Goal: Task Accomplishment & Management: Complete application form

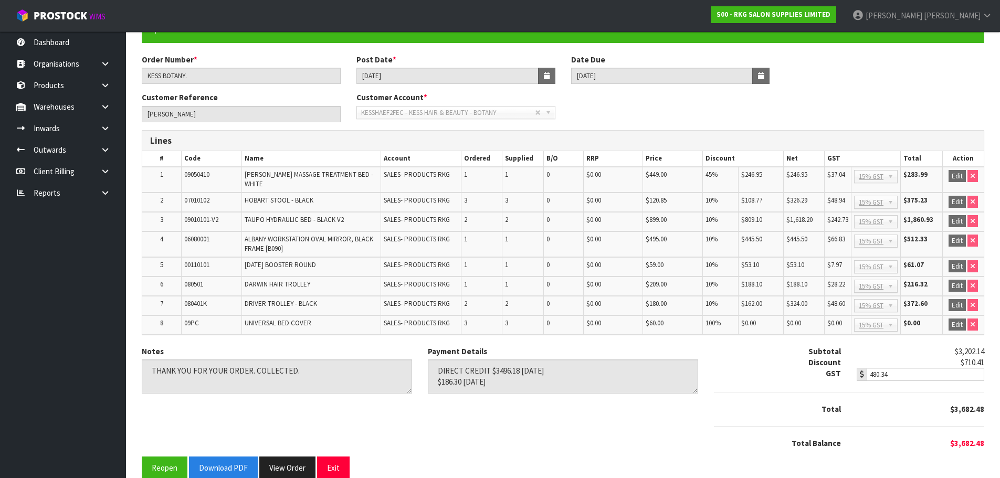
scroll to position [114, 0]
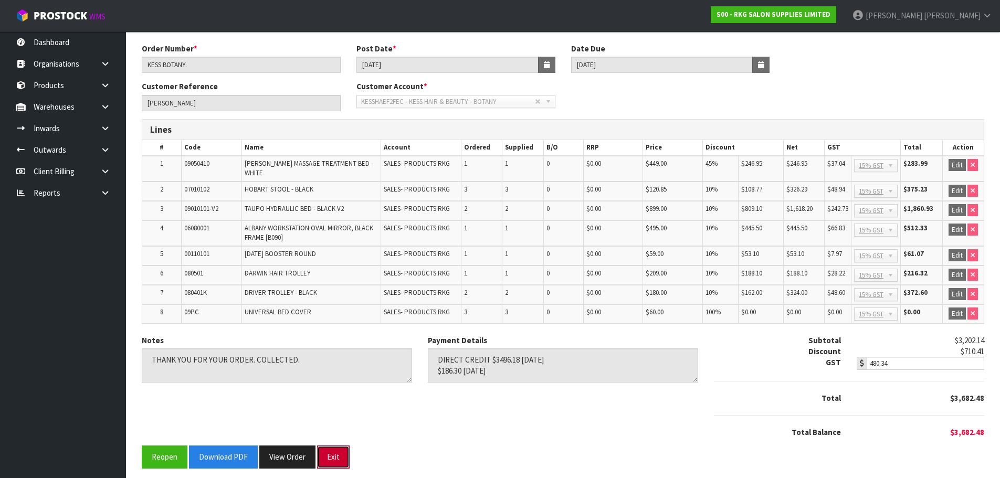
click at [335, 447] on button "Exit" at bounding box center [333, 457] width 33 height 23
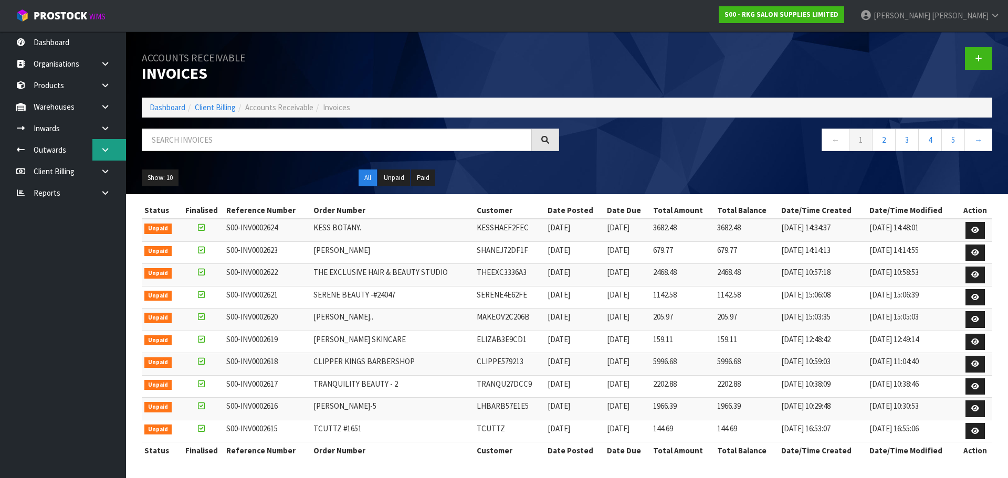
click at [109, 150] on icon at bounding box center [105, 150] width 10 height 8
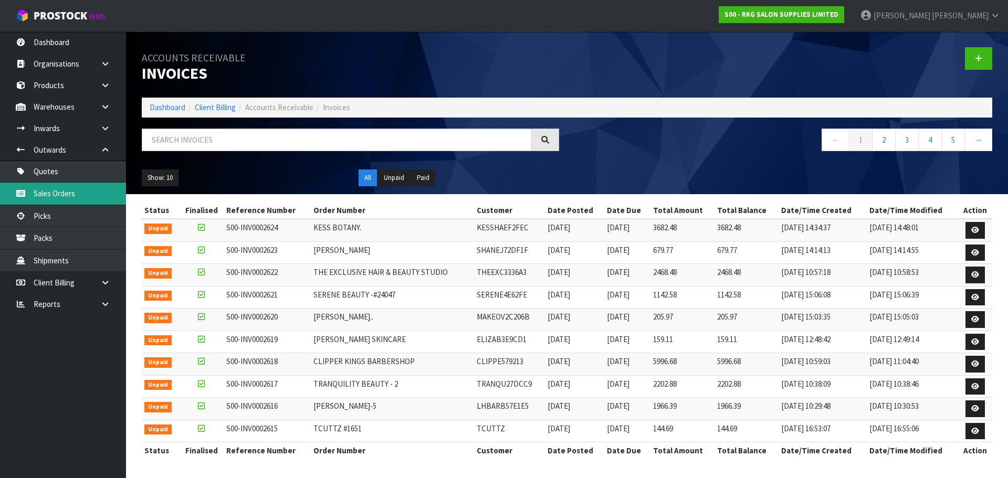
click at [47, 192] on link "Sales Orders" at bounding box center [63, 194] width 126 height 22
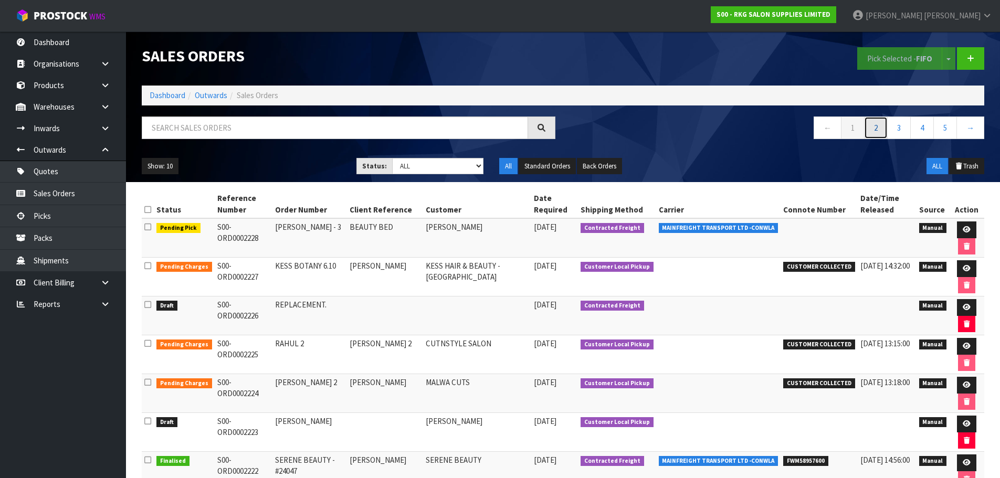
click at [878, 128] on link "2" at bounding box center [876, 128] width 24 height 23
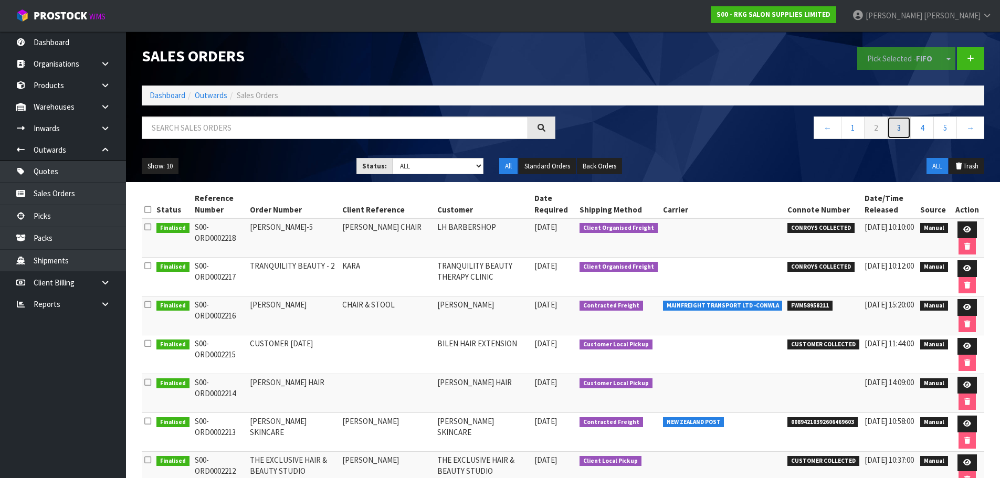
click at [903, 130] on link "3" at bounding box center [900, 128] width 24 height 23
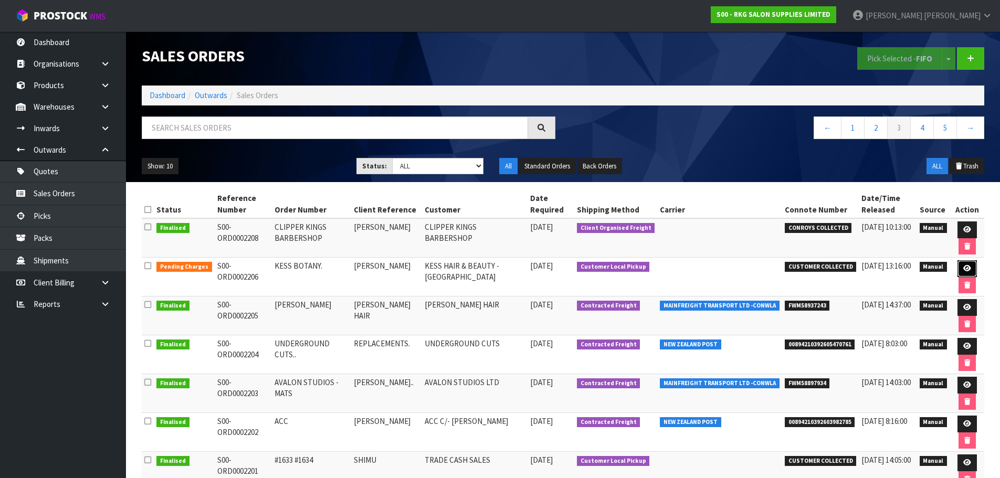
click at [964, 268] on icon at bounding box center [968, 268] width 8 height 7
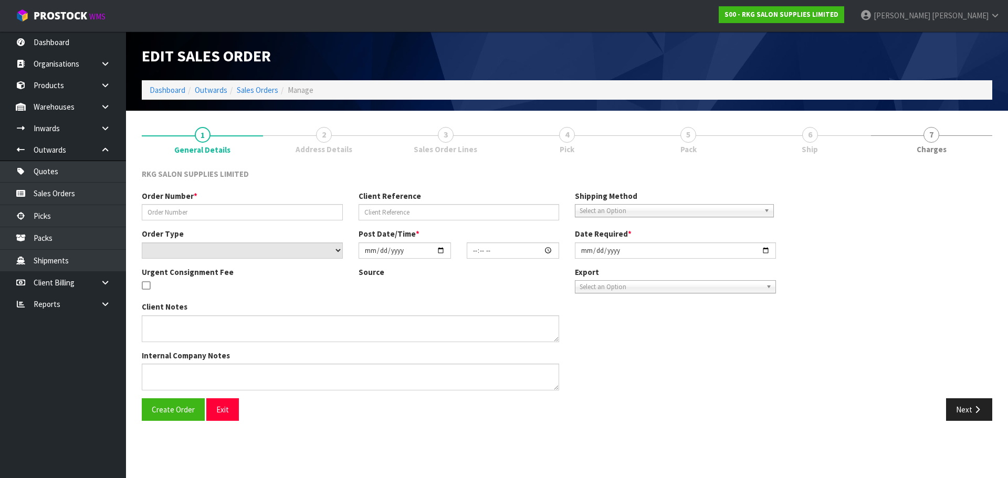
type input "KESS BOTANY."
type input "GURPREET KESS"
select select "number:0"
type input "2025-09-30"
type input "08:46:00.000"
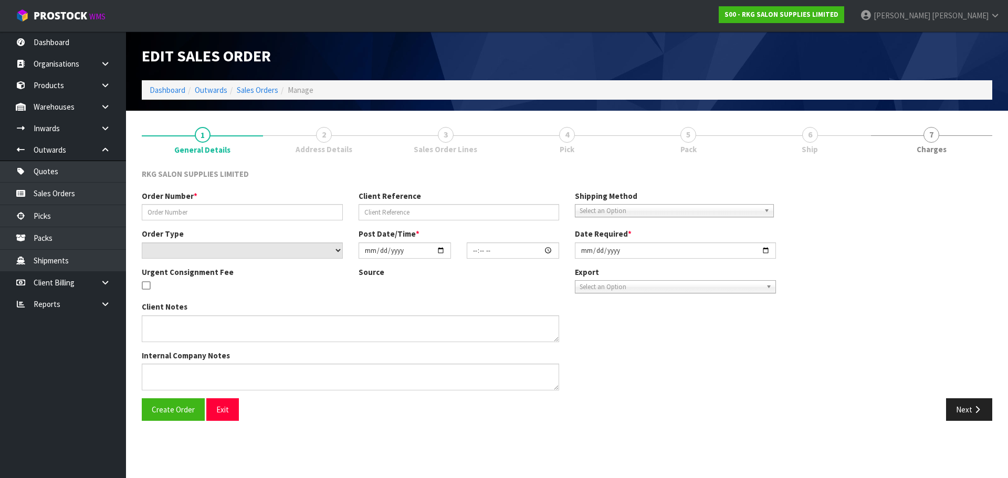
type input "2025-10-03"
type textarea "FOR PICK UP MONDAY OCT 6"
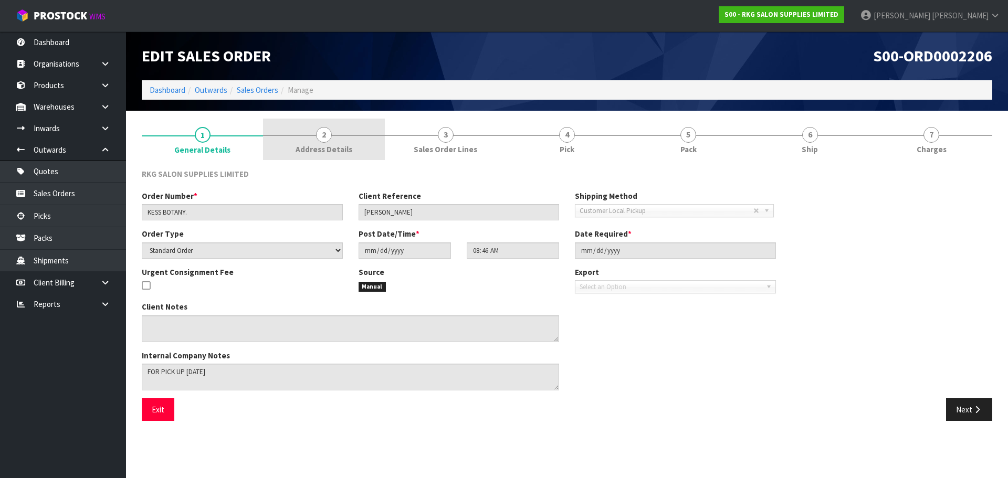
click at [324, 133] on span "2" at bounding box center [324, 135] width 16 height 16
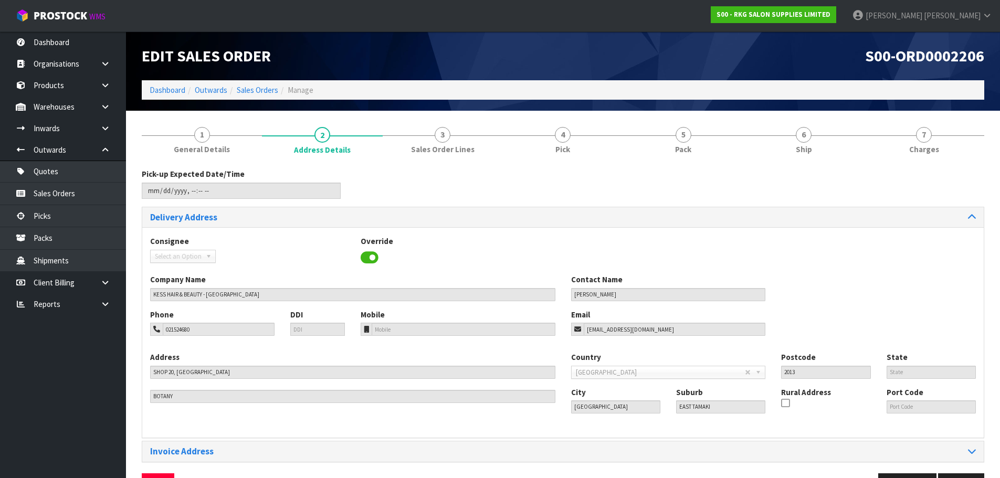
scroll to position [34, 0]
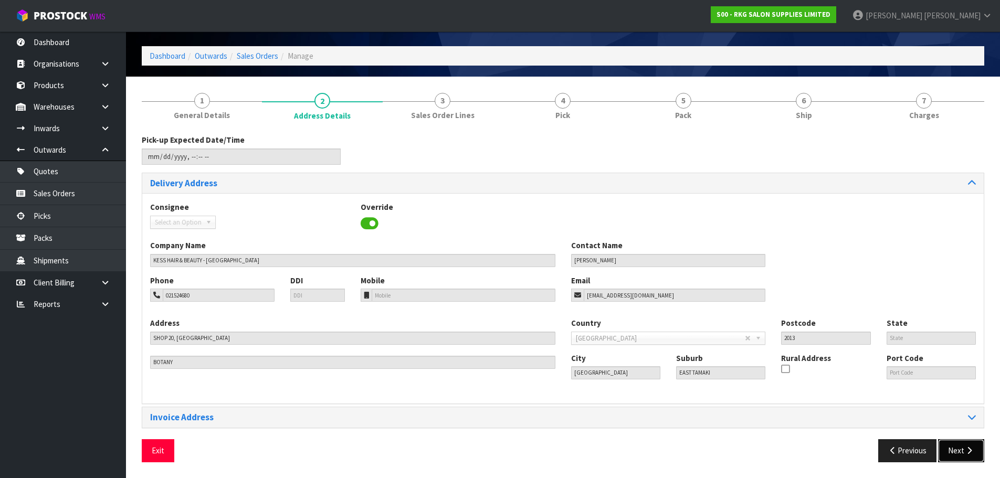
click at [957, 452] on button "Next" at bounding box center [961, 451] width 46 height 23
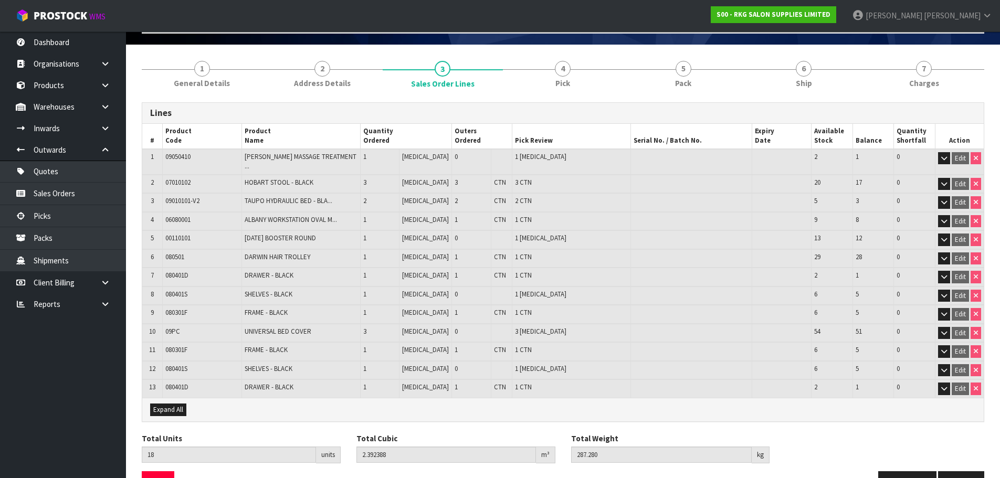
scroll to position [91, 0]
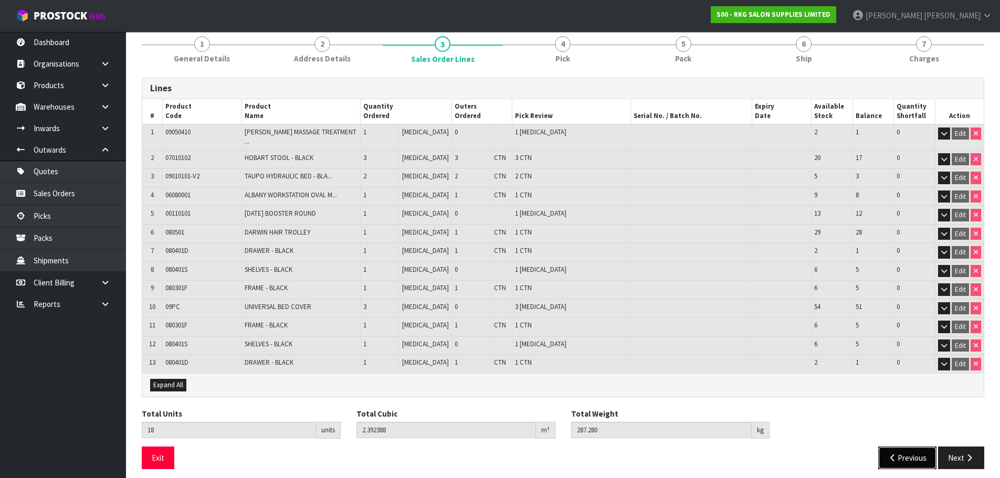
click at [906, 448] on button "Previous" at bounding box center [908, 458] width 59 height 23
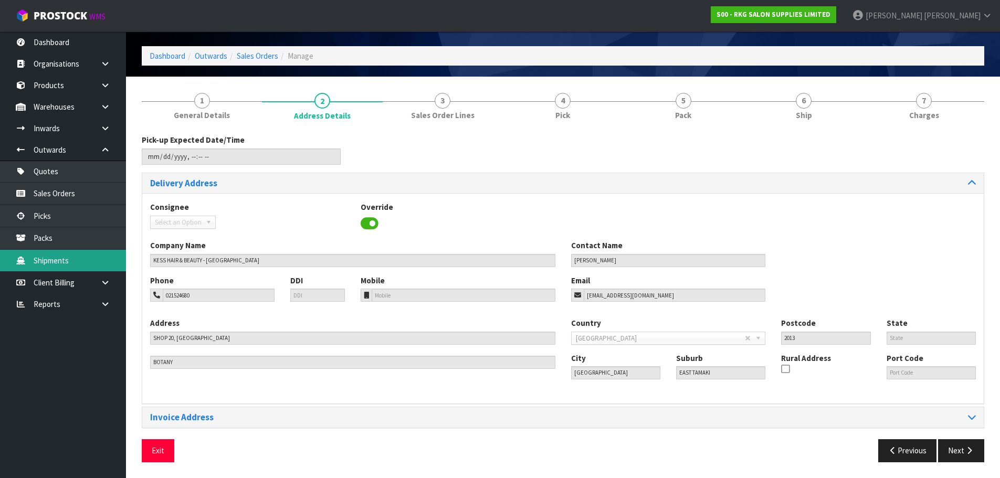
scroll to position [34, 0]
click at [954, 451] on button "Next" at bounding box center [961, 451] width 46 height 23
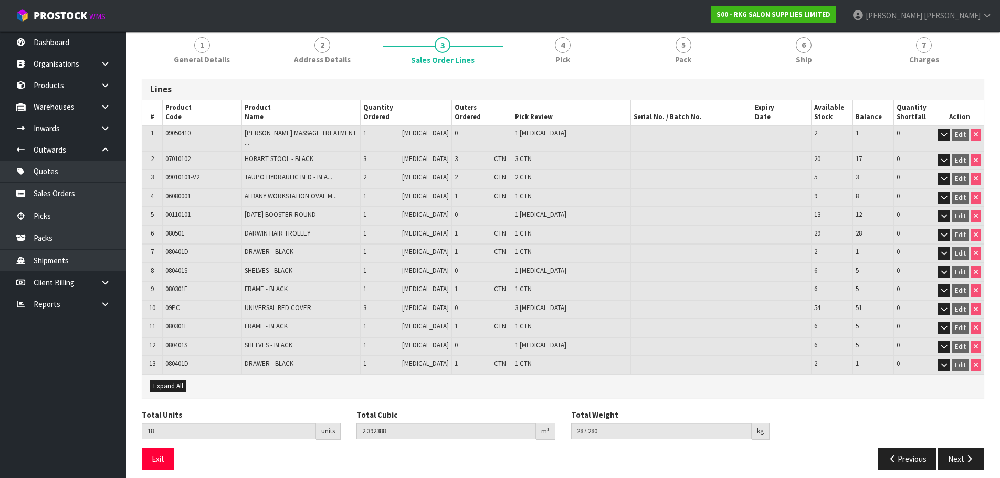
scroll to position [91, 0]
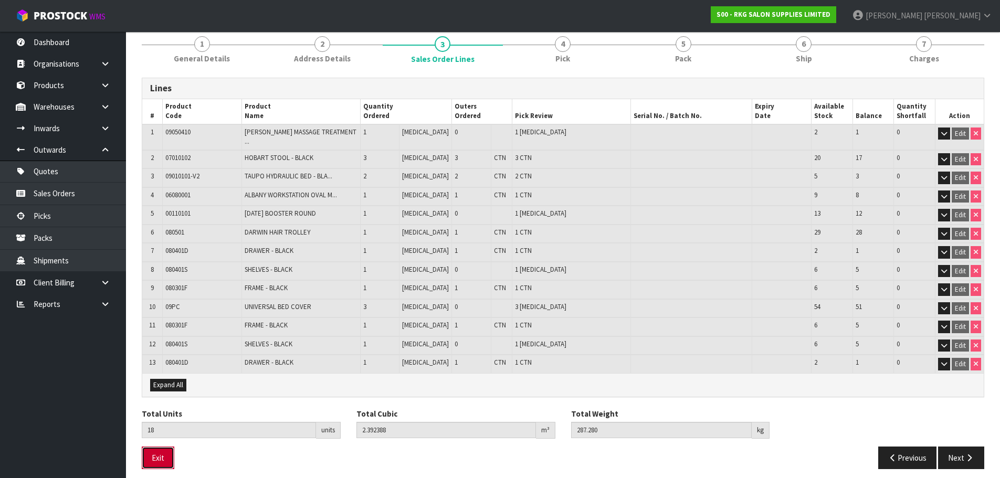
click at [164, 455] on button "Exit" at bounding box center [158, 458] width 33 height 23
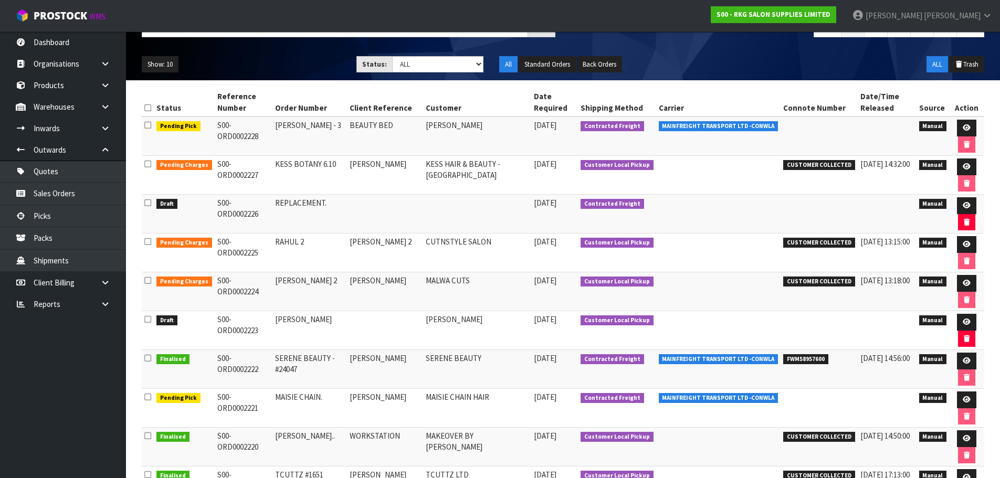
scroll to position [105, 0]
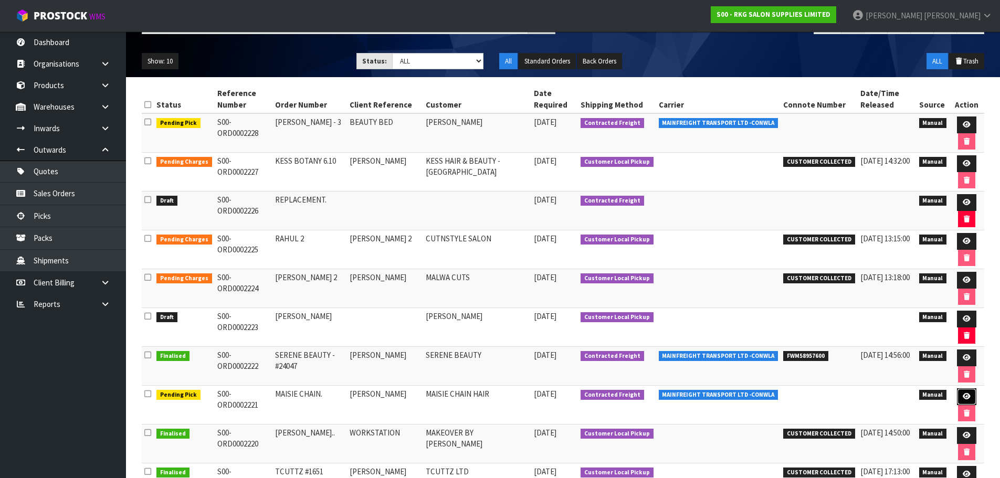
click at [969, 398] on icon at bounding box center [967, 396] width 8 height 7
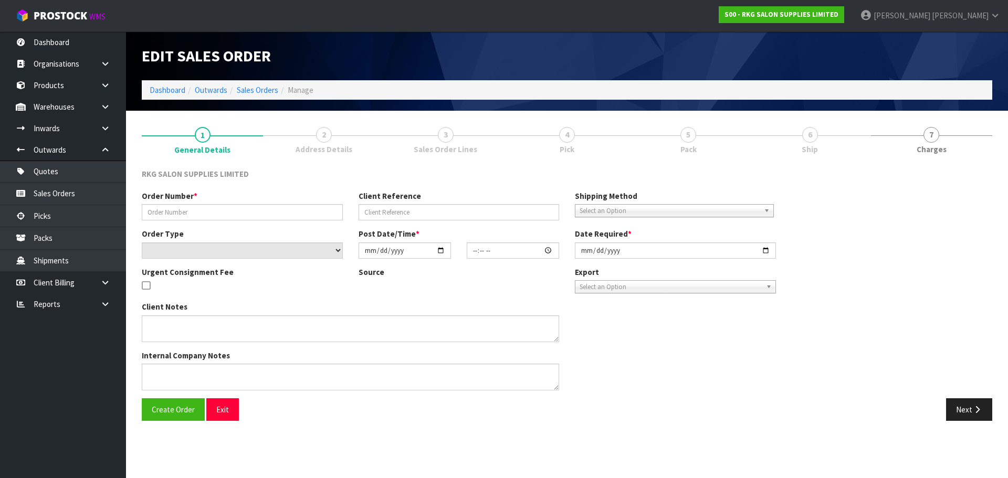
type input "MAISIE CHAIN."
type input "LEIGH ANN IRELAND"
select select "number:0"
type input "2025-10-02"
type input "15:00:00.000"
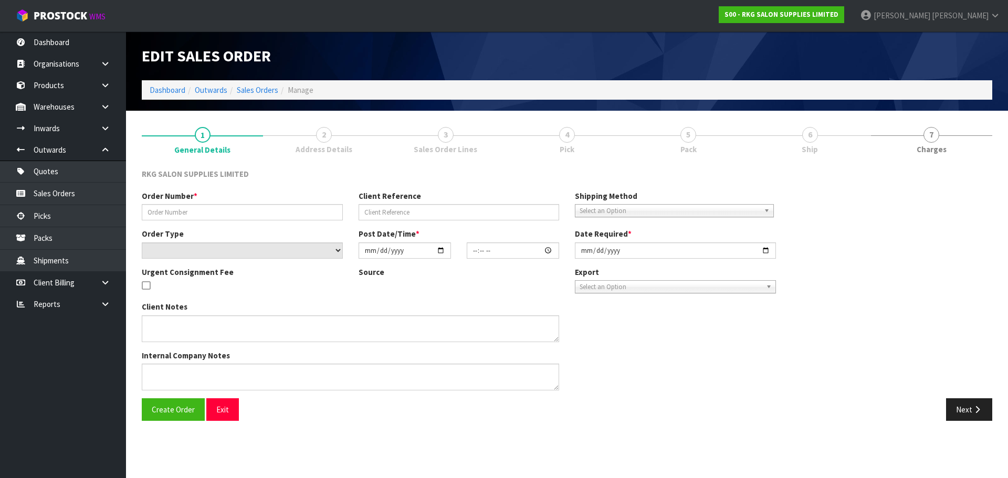
type input "2025-10-03"
type textarea "REPACK THE 2 USED CHAIRS INTO SHIPPER CARTONS AND SEND ALL LOOSE ON MF"
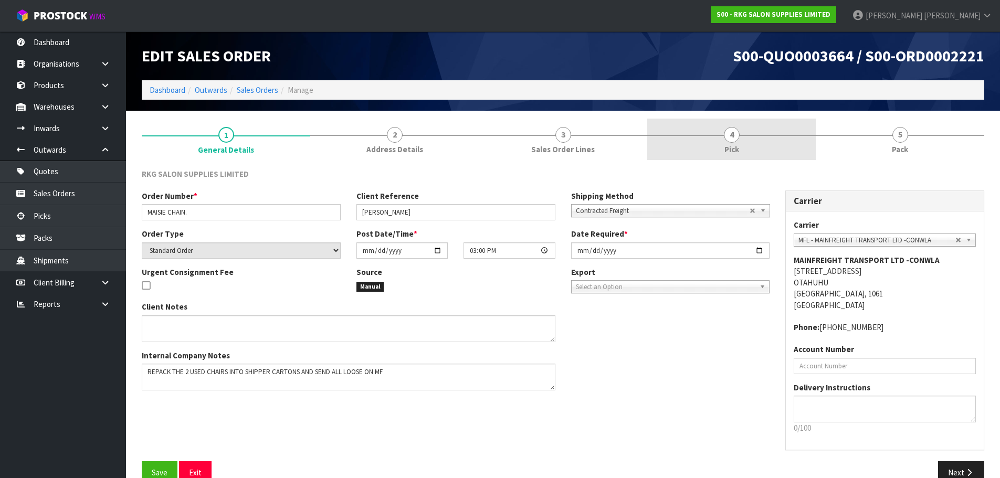
click at [730, 135] on span "4" at bounding box center [732, 135] width 16 height 16
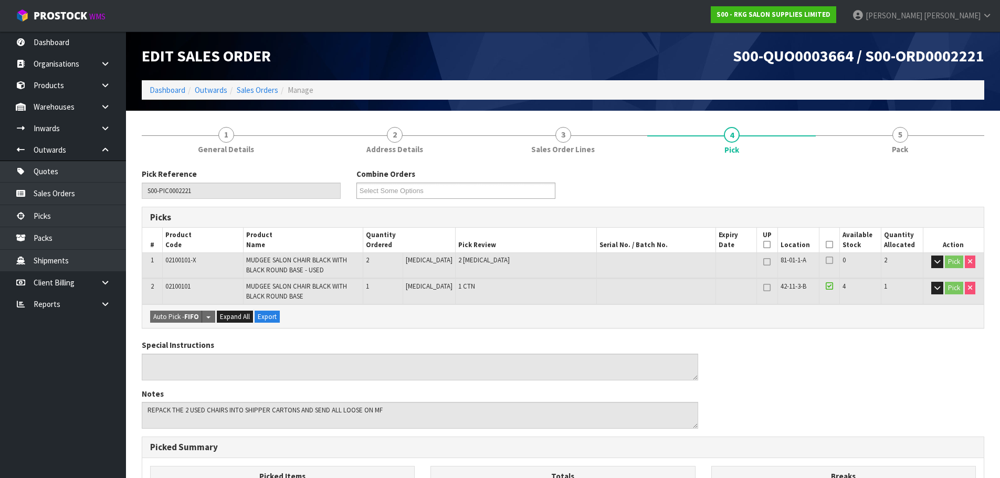
click at [826, 245] on icon at bounding box center [829, 245] width 7 height 1
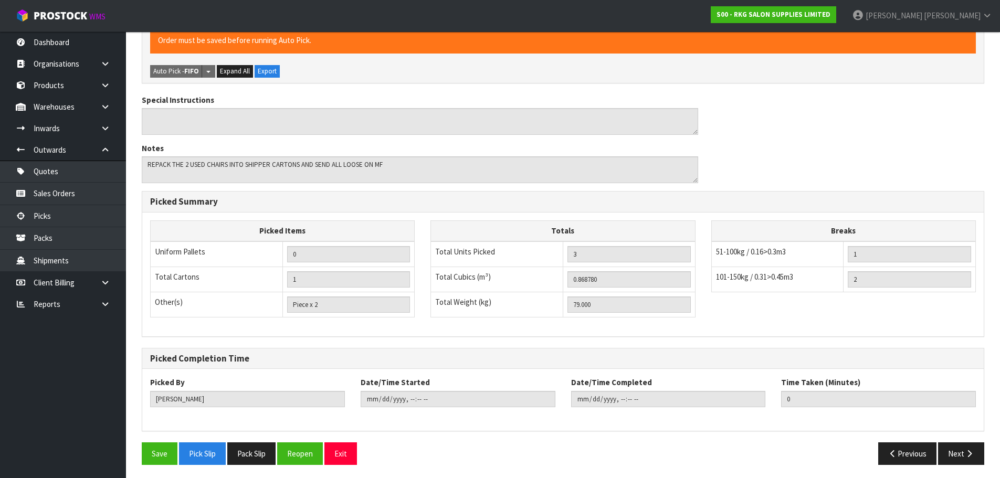
scroll to position [286, 0]
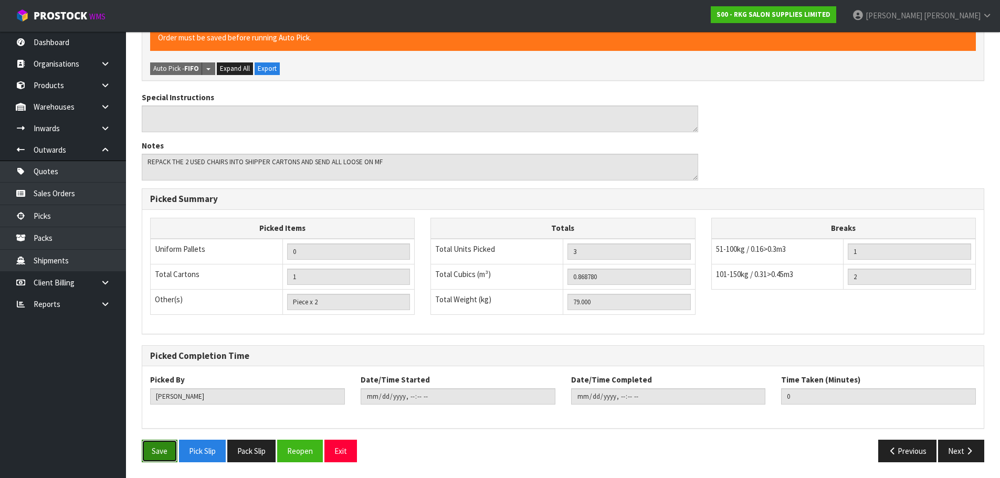
click at [164, 452] on button "Save" at bounding box center [160, 451] width 36 height 23
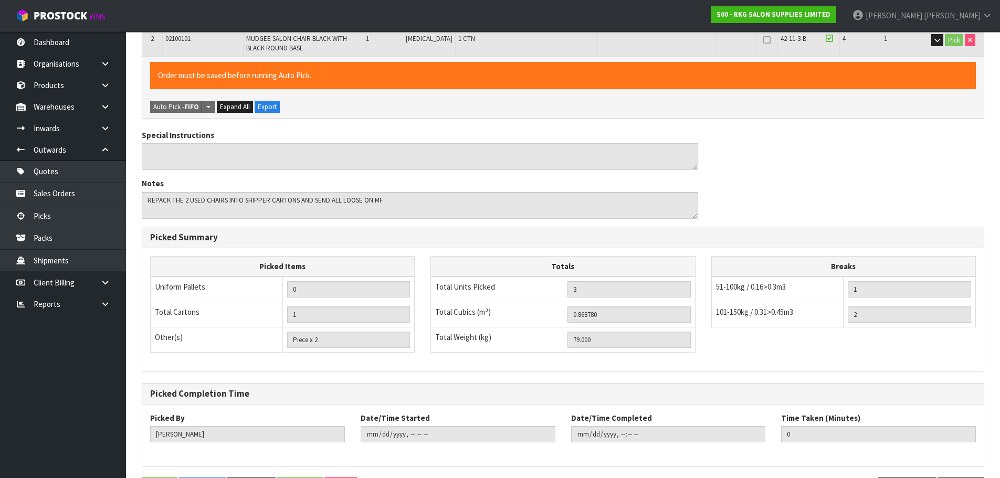
scroll to position [0, 0]
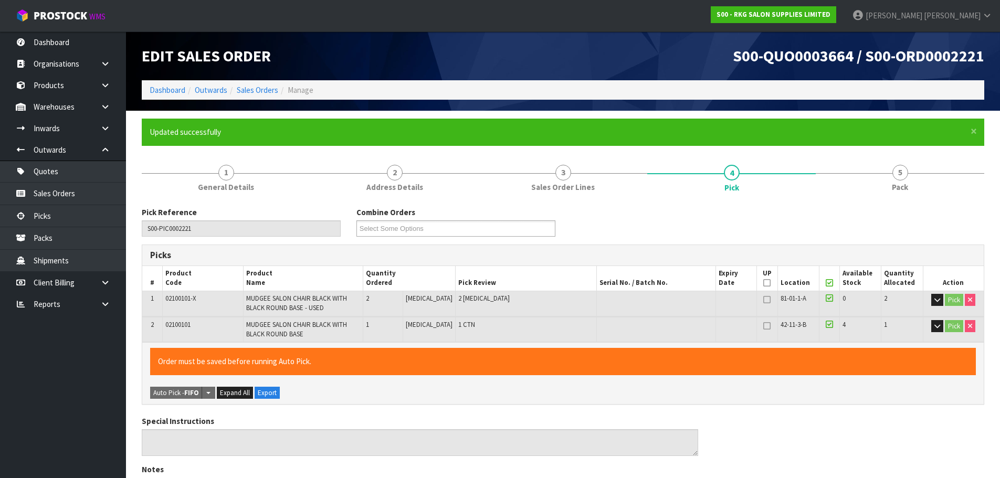
type input "[PERSON_NAME]"
type input "2025-10-06T15:36:06"
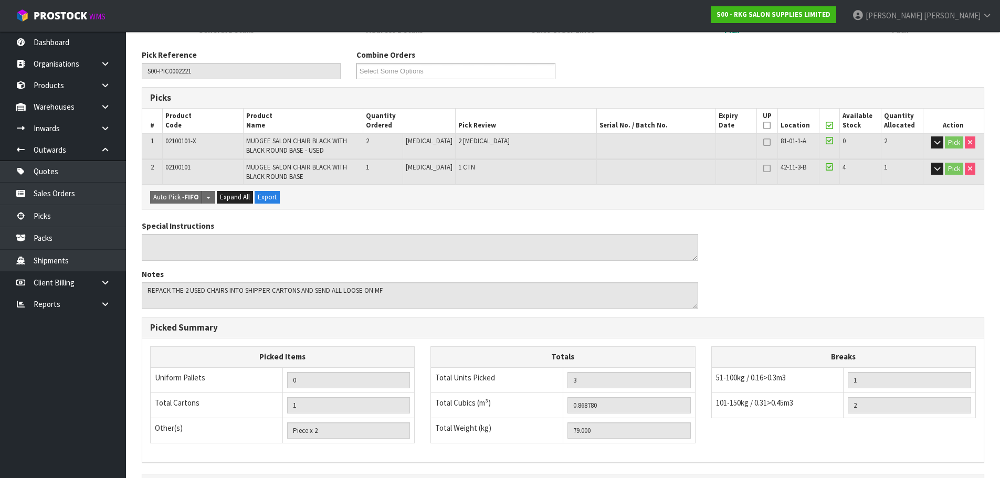
scroll to position [286, 0]
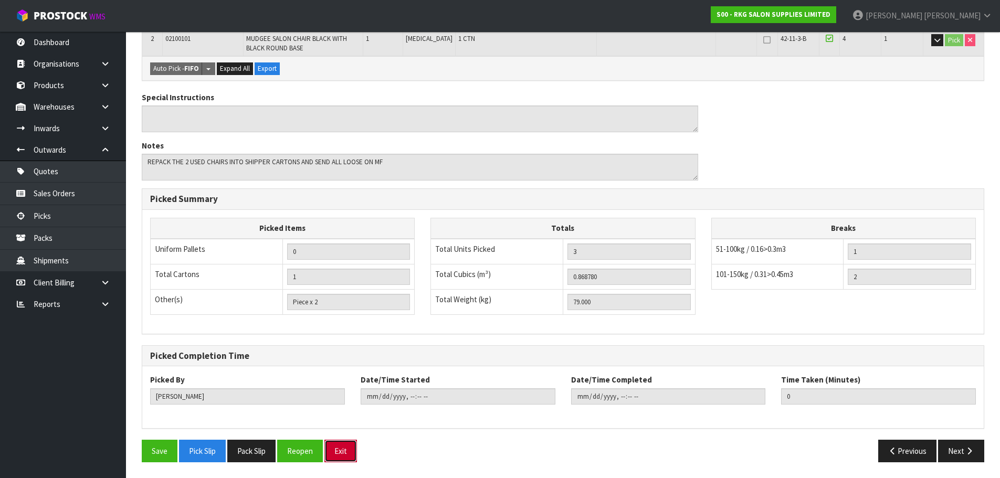
click at [342, 450] on button "Exit" at bounding box center [341, 451] width 33 height 23
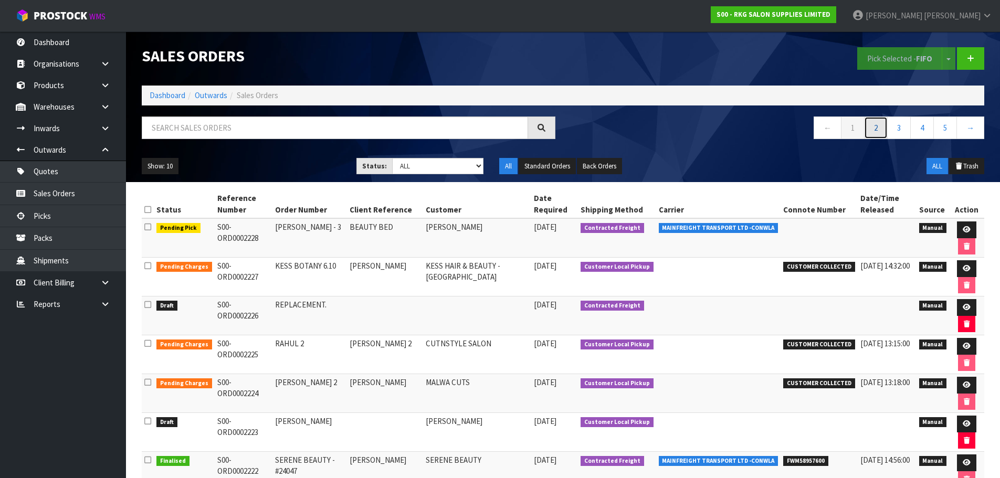
click at [879, 132] on link "2" at bounding box center [876, 128] width 24 height 23
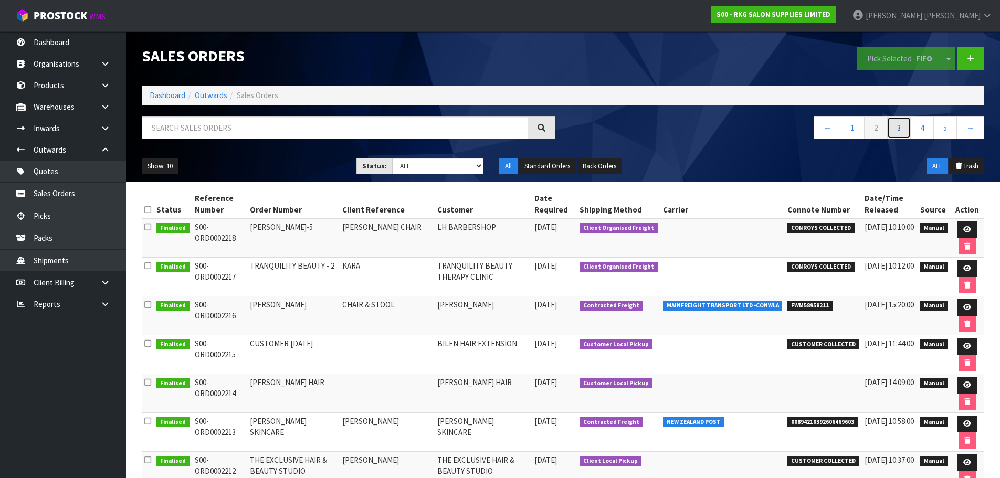
click at [897, 128] on link "3" at bounding box center [900, 128] width 24 height 23
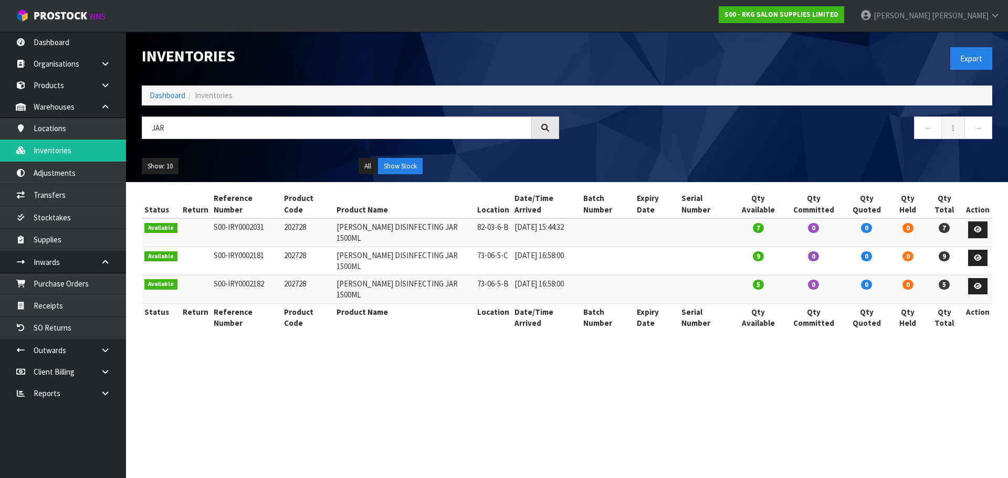
click at [145, 132] on input "JAR" at bounding box center [337, 128] width 390 height 23
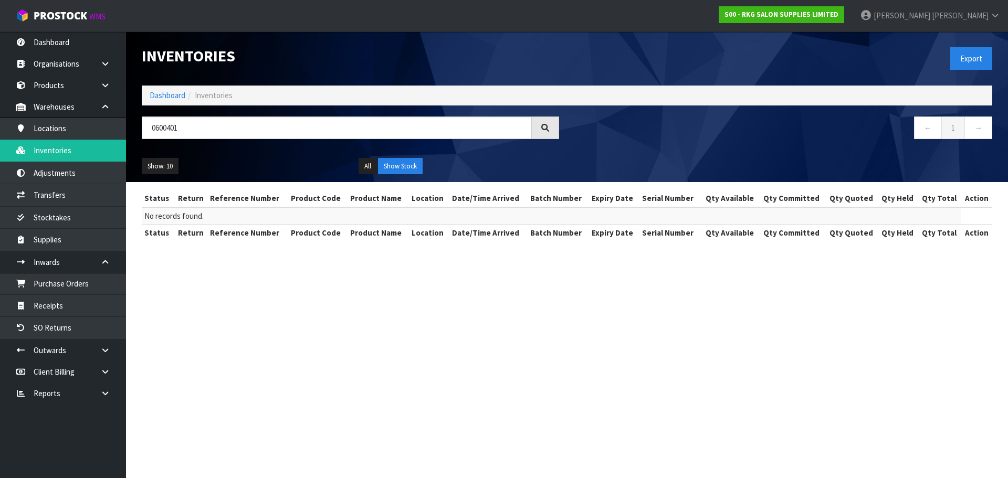
click at [169, 127] on input "0600401" at bounding box center [337, 128] width 390 height 23
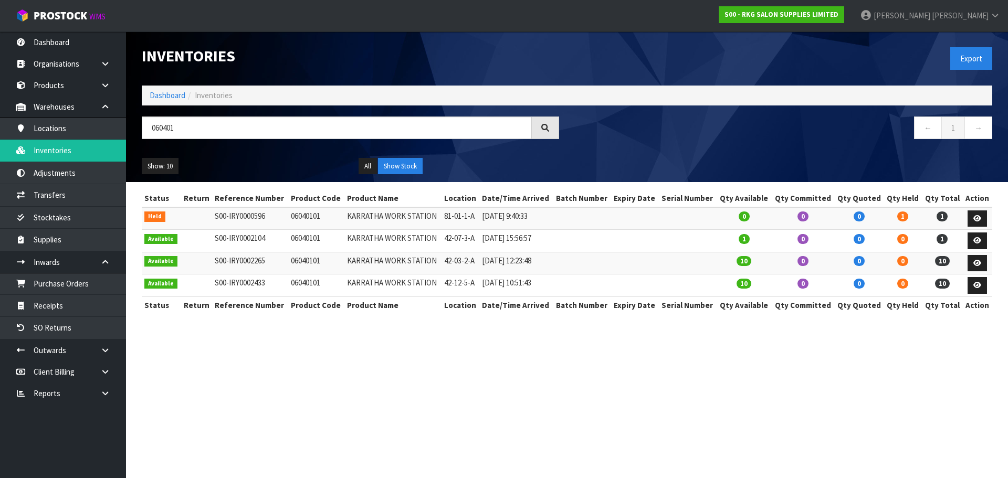
click at [191, 129] on input "060401" at bounding box center [337, 128] width 390 height 23
type input "060401"
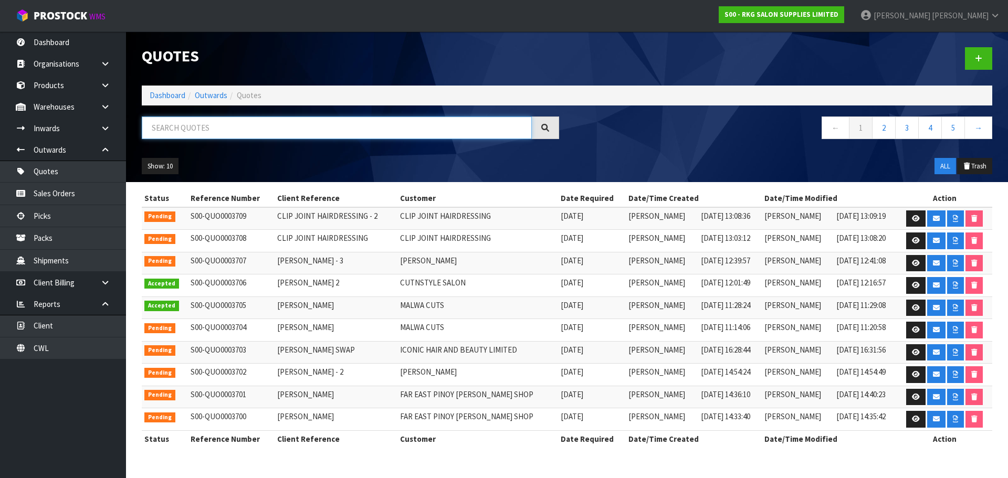
click at [271, 124] on input "text" at bounding box center [337, 128] width 390 height 23
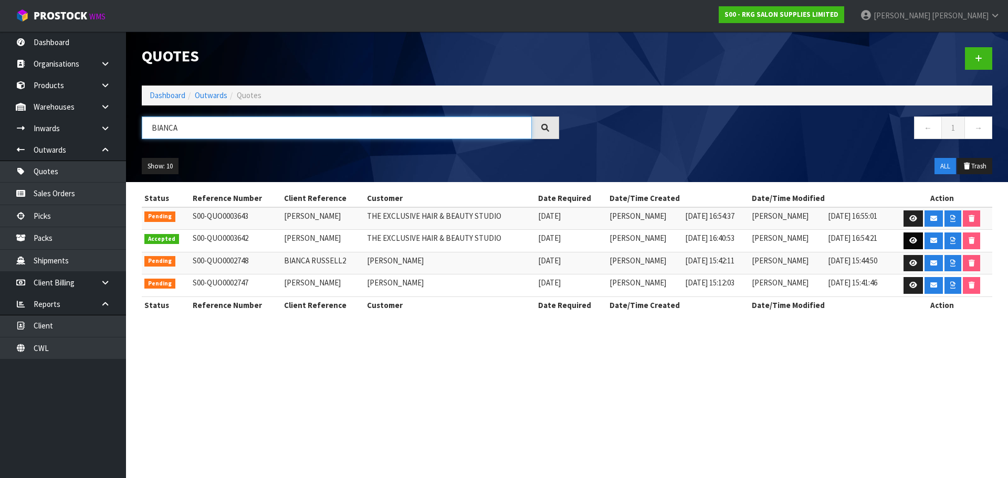
type input "BIANCA"
click at [912, 241] on icon at bounding box center [914, 240] width 8 height 7
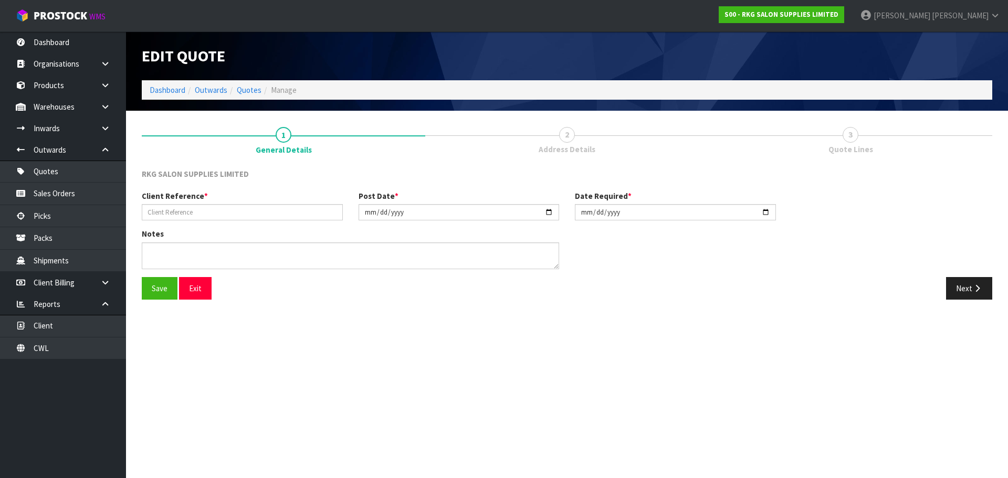
type input "BIANCA PRENTICE"
type input "2025-09-18"
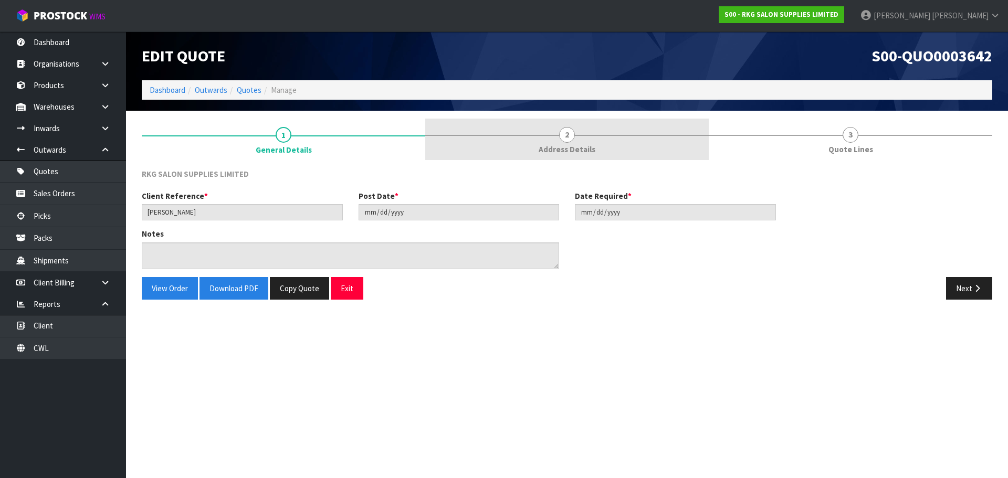
click at [570, 135] on span "2" at bounding box center [567, 135] width 16 height 16
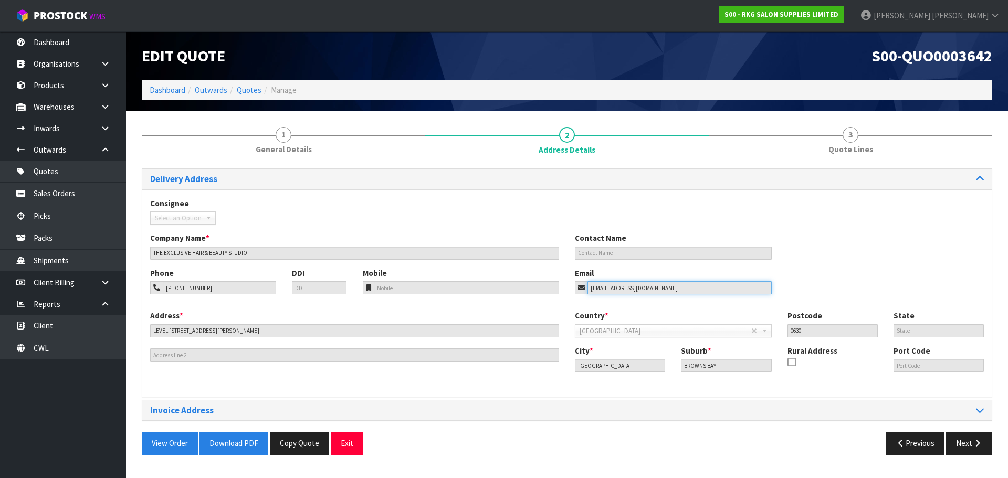
drag, startPoint x: 665, startPoint y: 286, endPoint x: 564, endPoint y: 290, distance: 101.4
click at [564, 290] on div "Phone 021-920-441 DDI Mobile Email theexclusivenz@gmail.com" at bounding box center [567, 289] width 850 height 43
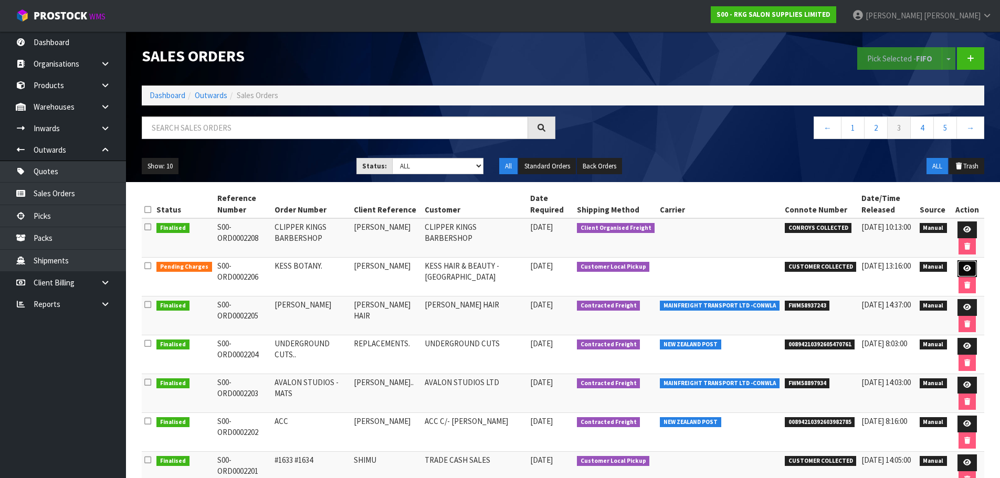
click at [967, 268] on icon at bounding box center [968, 268] width 8 height 7
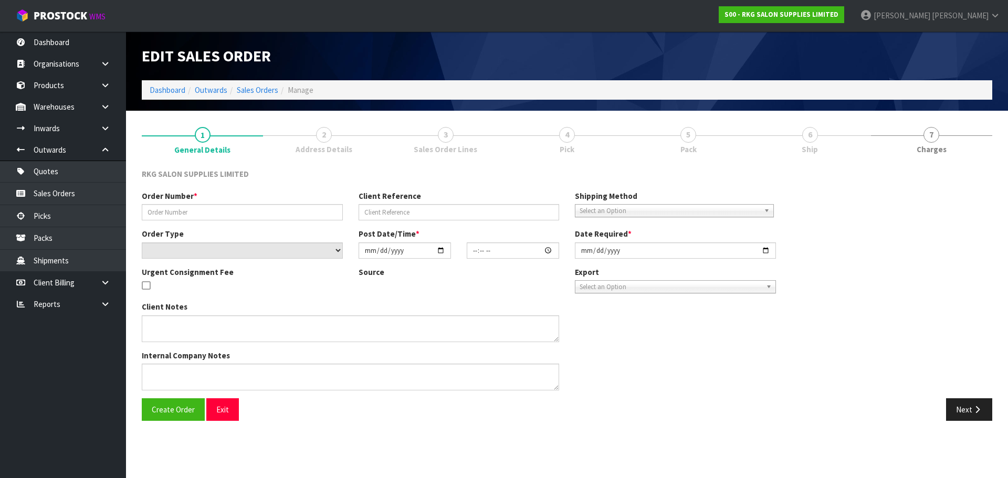
type input "KESS BOTANY."
type input "[PERSON_NAME]"
select select "number:0"
type input "[DATE]"
type input "08:46:00.000"
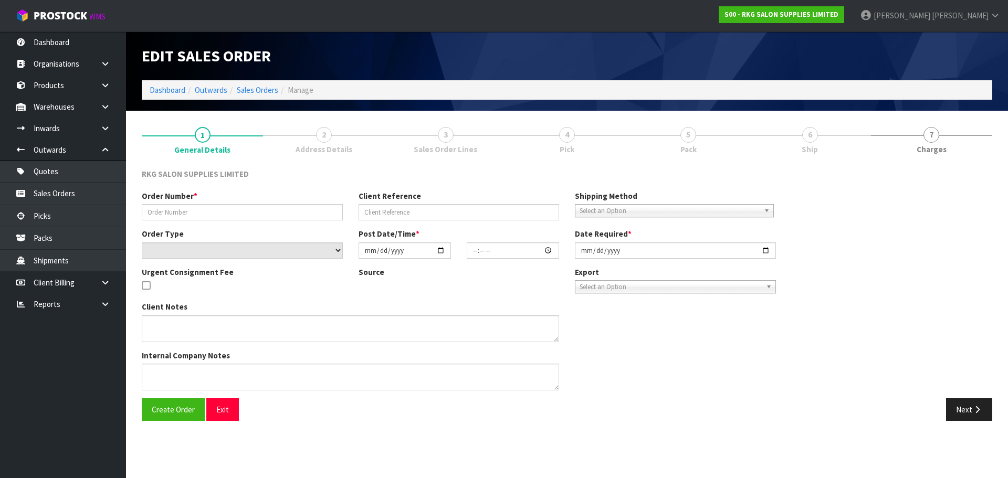
type input "2025-10-03"
type textarea "FOR PICK UP MONDAY OCT 6"
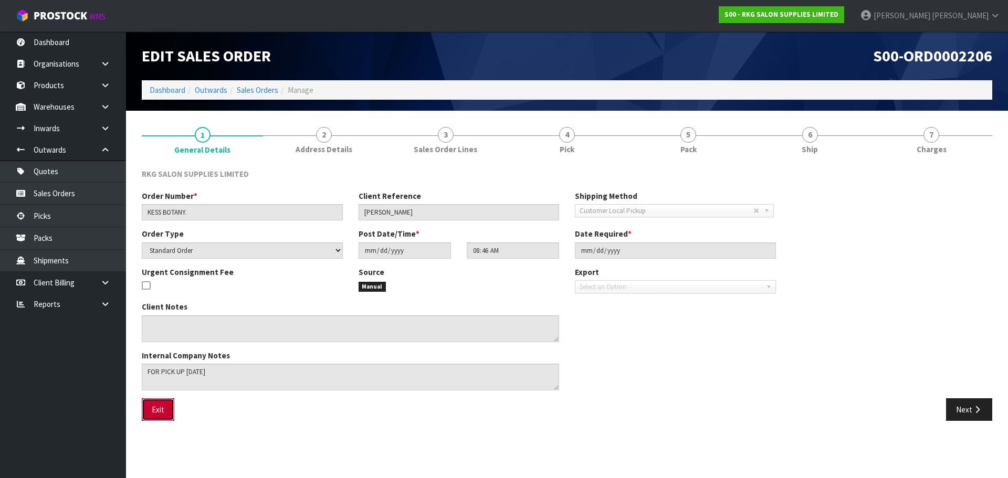
drag, startPoint x: 162, startPoint y: 416, endPoint x: 173, endPoint y: 413, distance: 12.0
click at [162, 416] on button "Exit" at bounding box center [158, 410] width 33 height 23
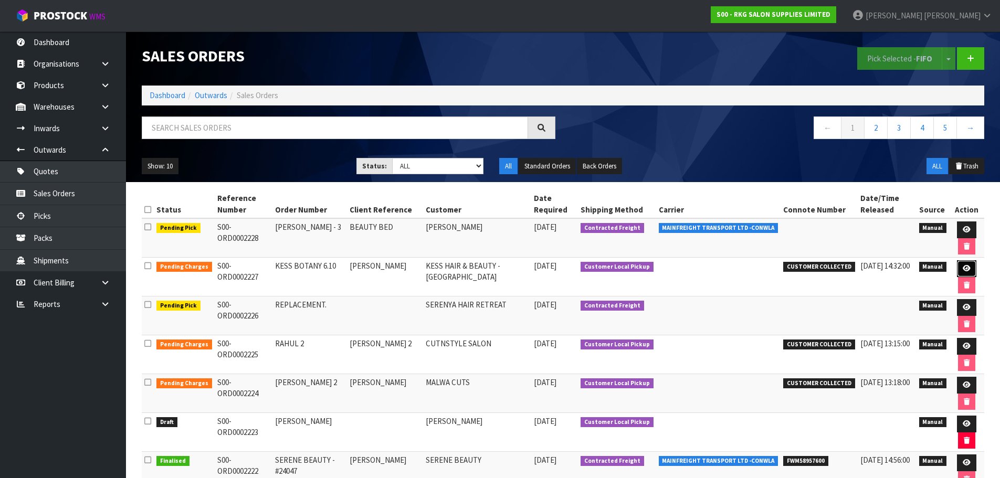
click at [965, 269] on icon at bounding box center [967, 268] width 8 height 7
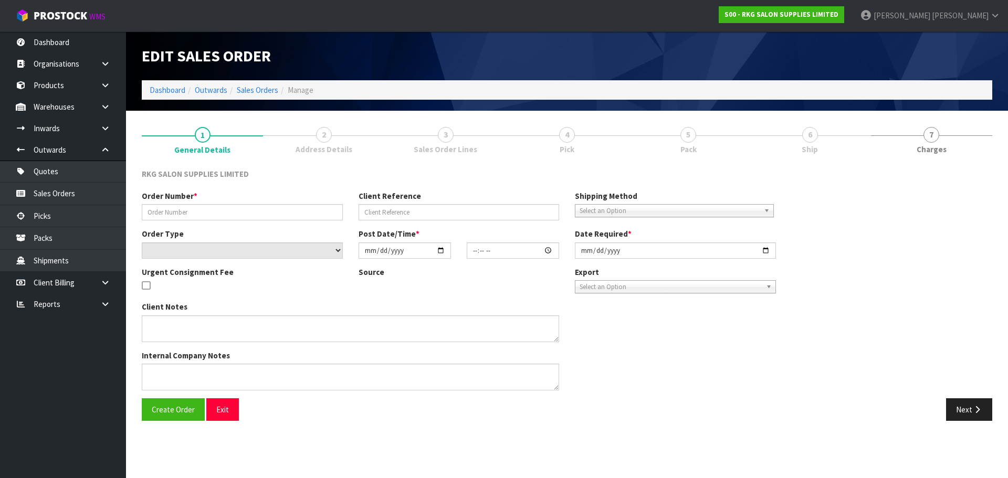
type input "KESS BOTANY 6.10"
type input "GURPREET KESS"
select select "number:0"
type input "2025-10-06"
type input "13:29:00.000"
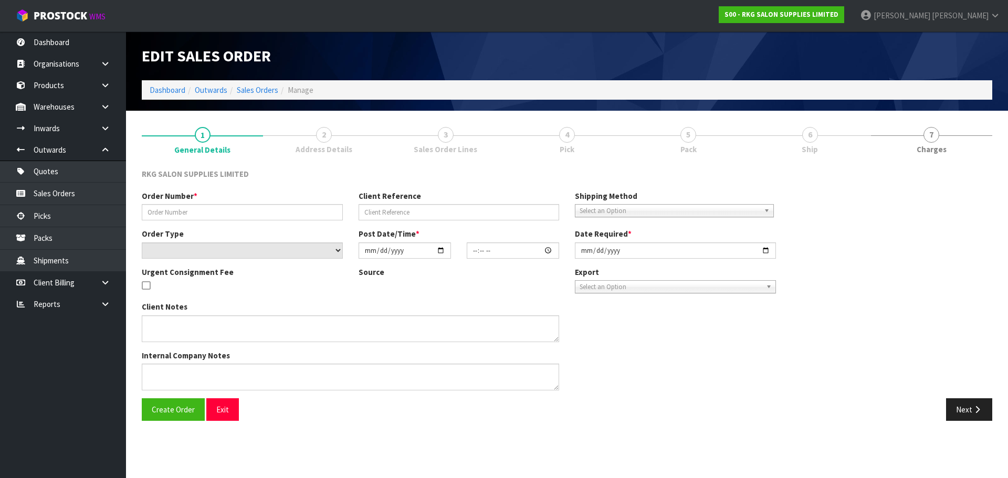
type input "2025-10-06"
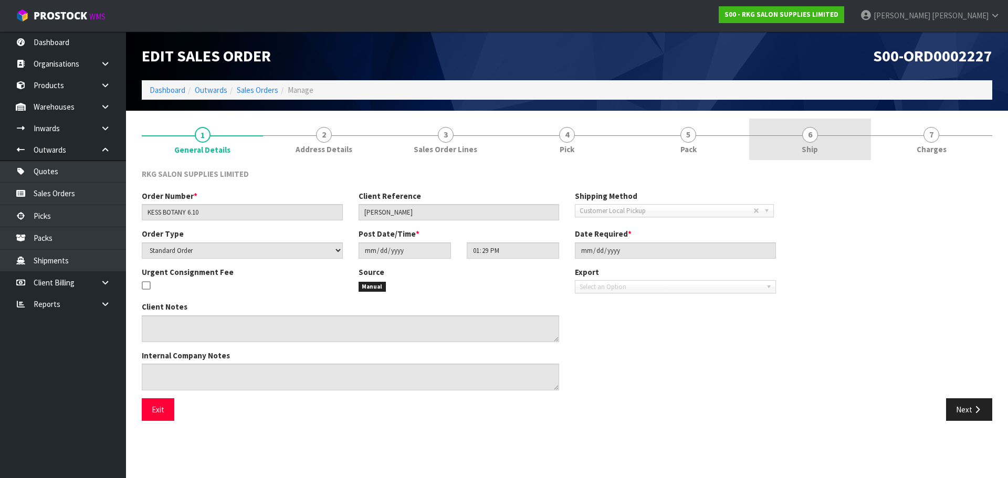
click at [811, 137] on span "6" at bounding box center [810, 135] width 16 height 16
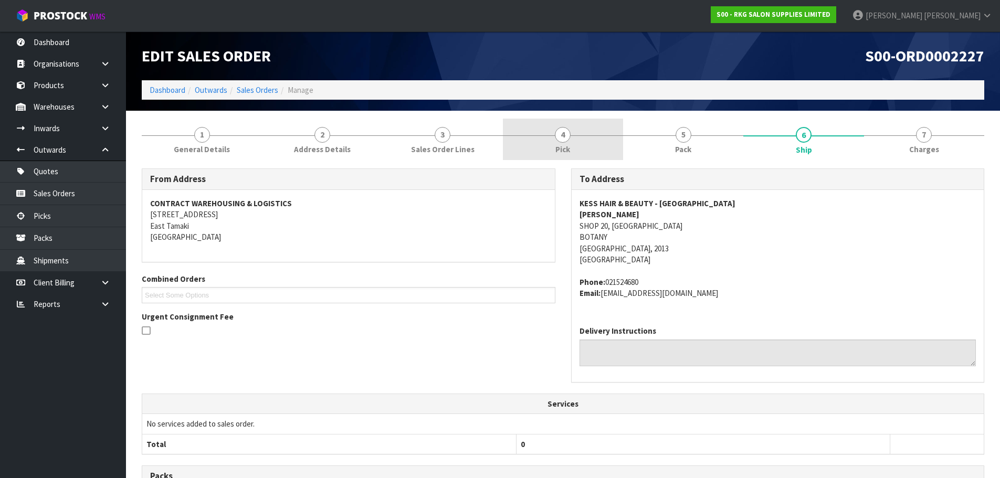
click at [563, 137] on span "4" at bounding box center [563, 135] width 16 height 16
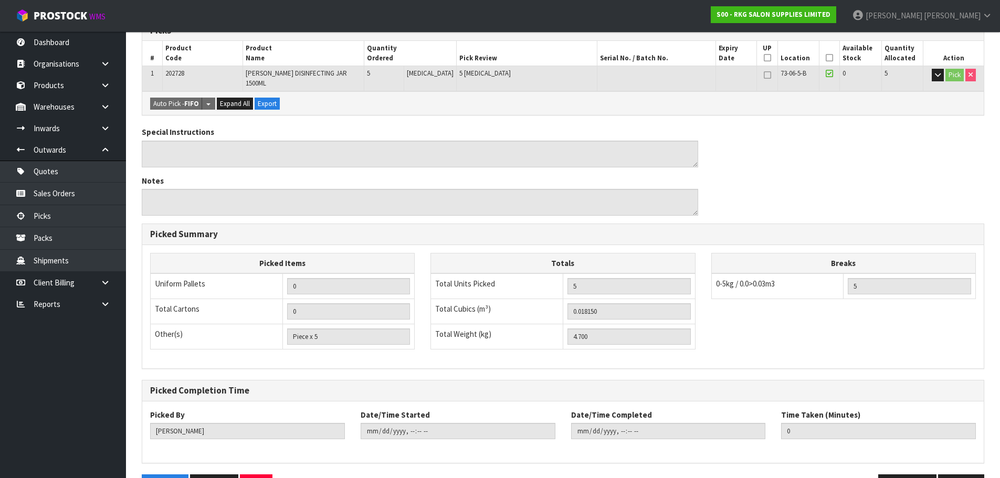
scroll to position [215, 0]
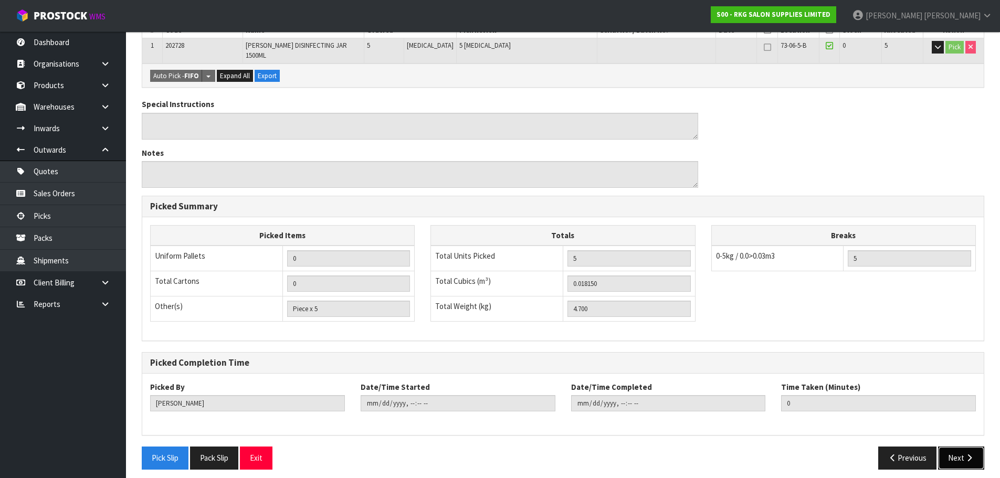
click at [953, 451] on button "Next" at bounding box center [961, 458] width 46 height 23
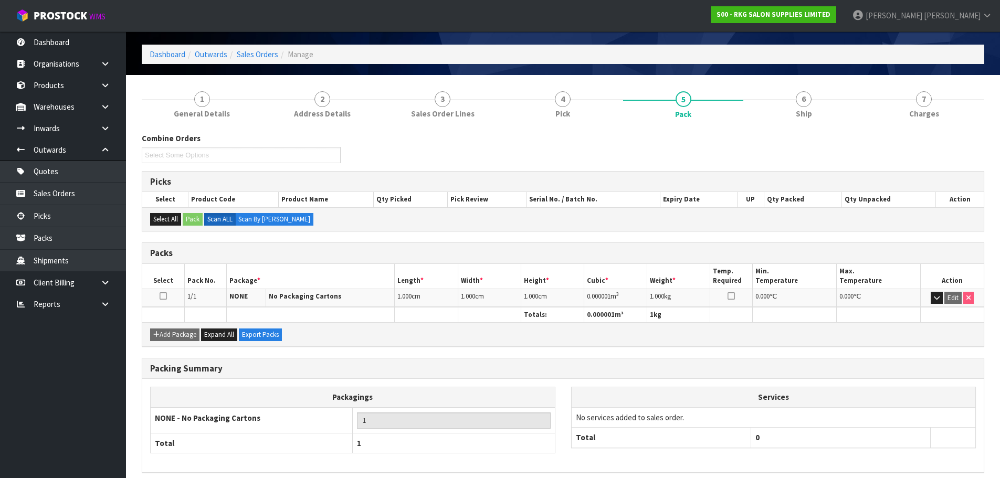
scroll to position [80, 0]
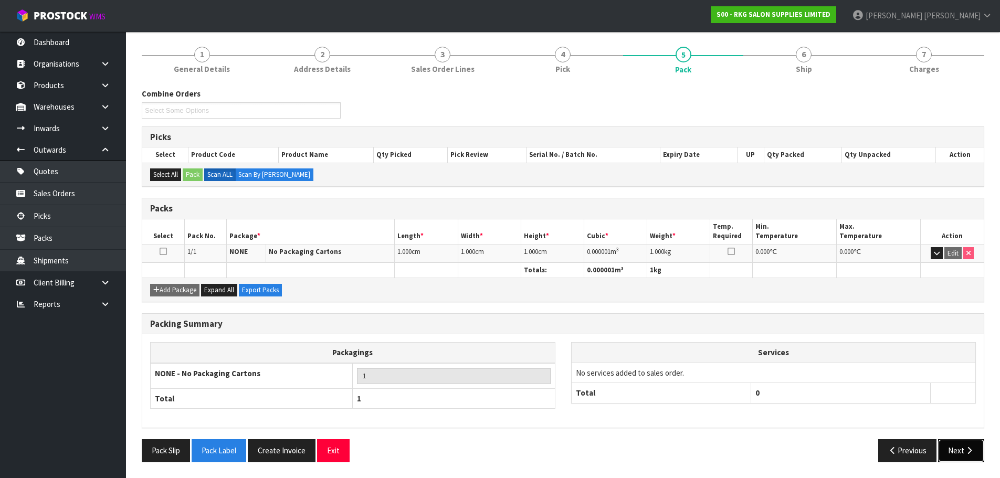
click at [954, 454] on button "Next" at bounding box center [961, 451] width 46 height 23
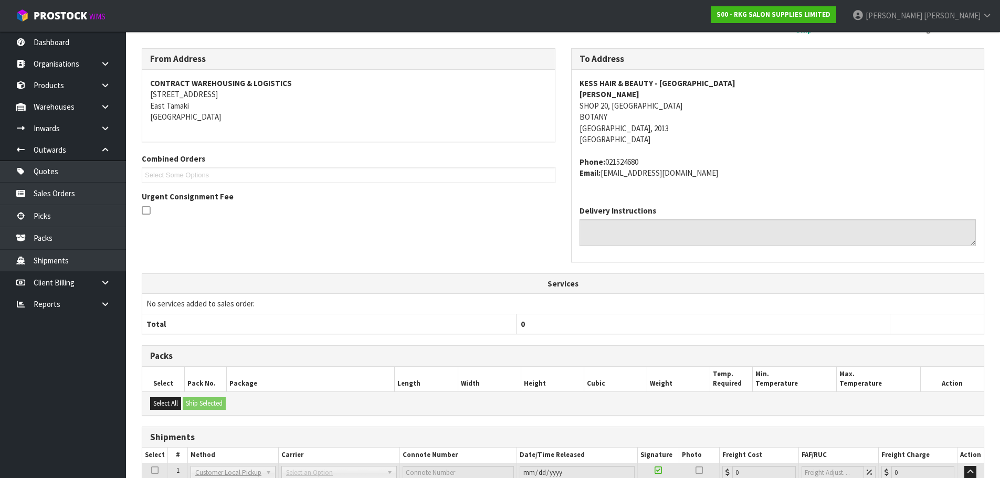
scroll to position [205, 0]
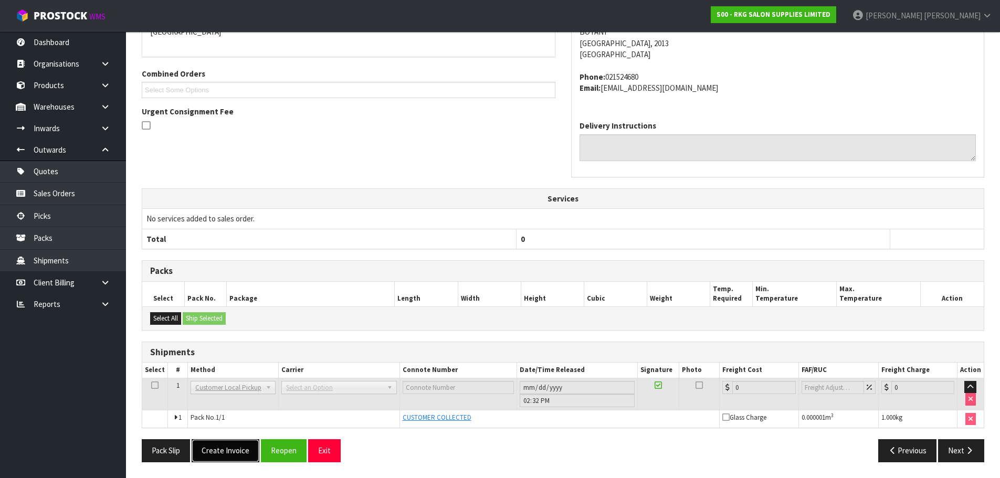
click at [226, 451] on button "Create Invoice" at bounding box center [226, 451] width 68 height 23
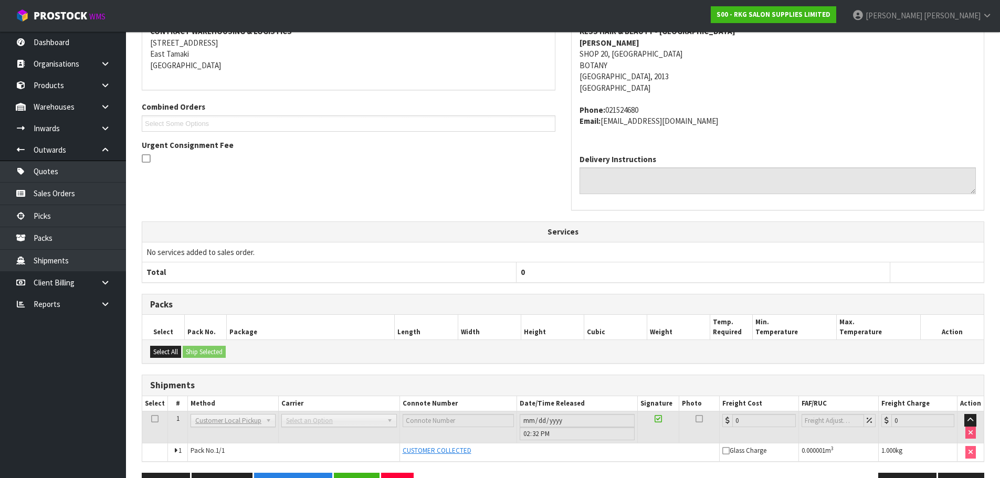
scroll to position [243, 0]
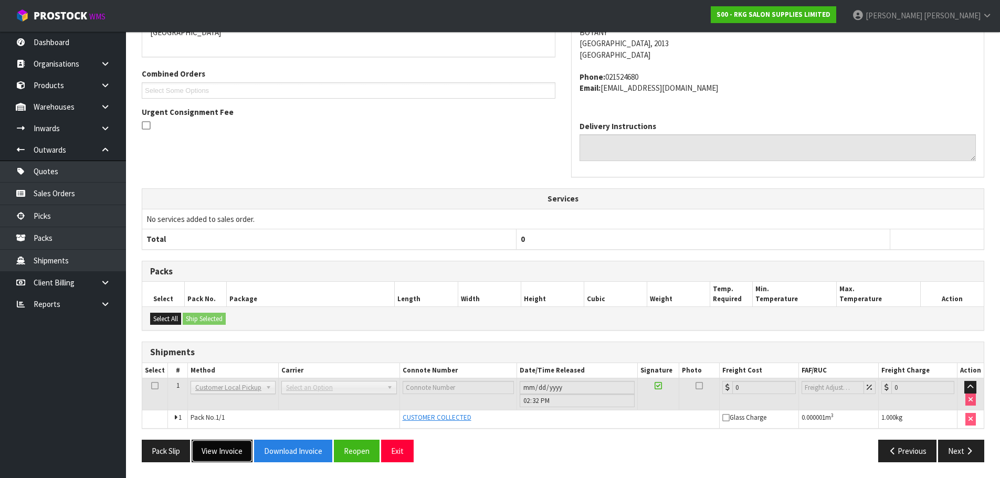
click at [224, 454] on button "View Invoice" at bounding box center [222, 451] width 61 height 23
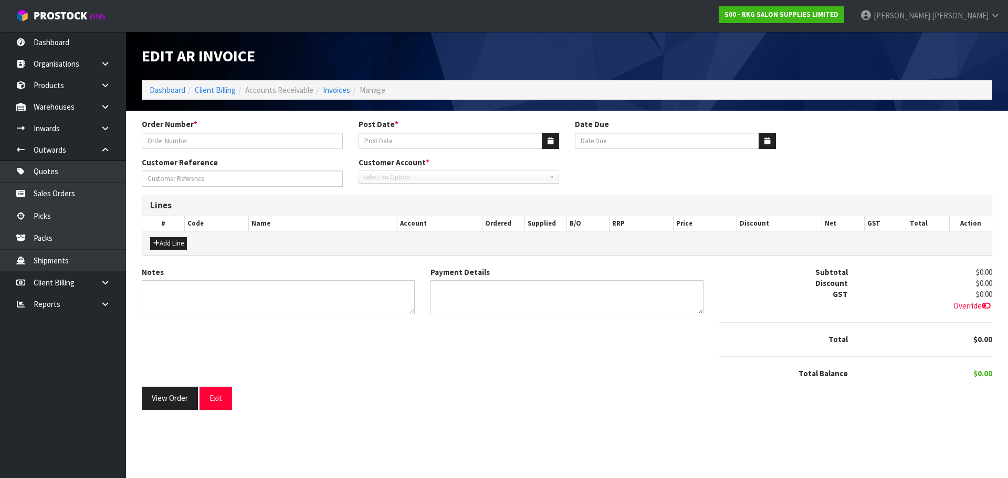
type input "KESS BOTANY 6.10"
type input "[DATE]"
type input "20/11/2025"
type input "GURPREET KESS"
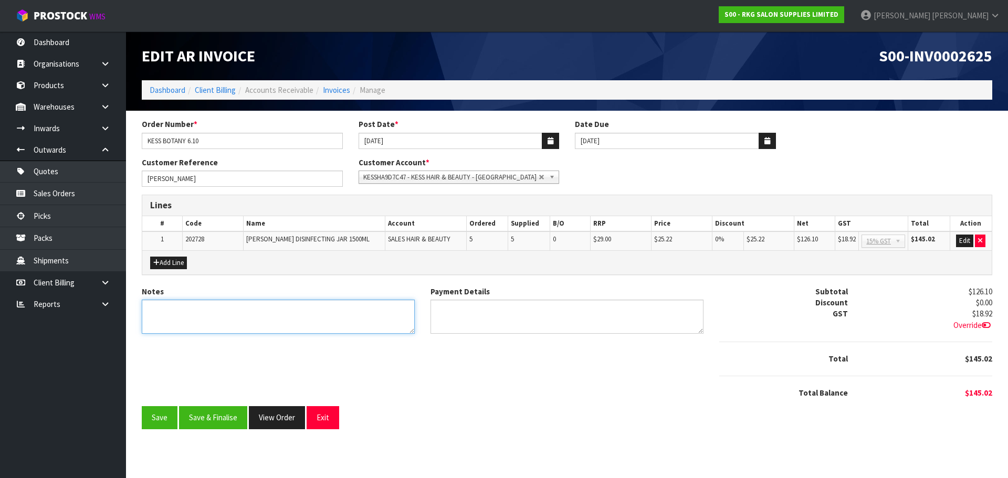
click at [264, 310] on textarea "Notes" at bounding box center [278, 317] width 273 height 34
type textarea "THANK YOU FOR YOUR ORDER. COLLECTED."
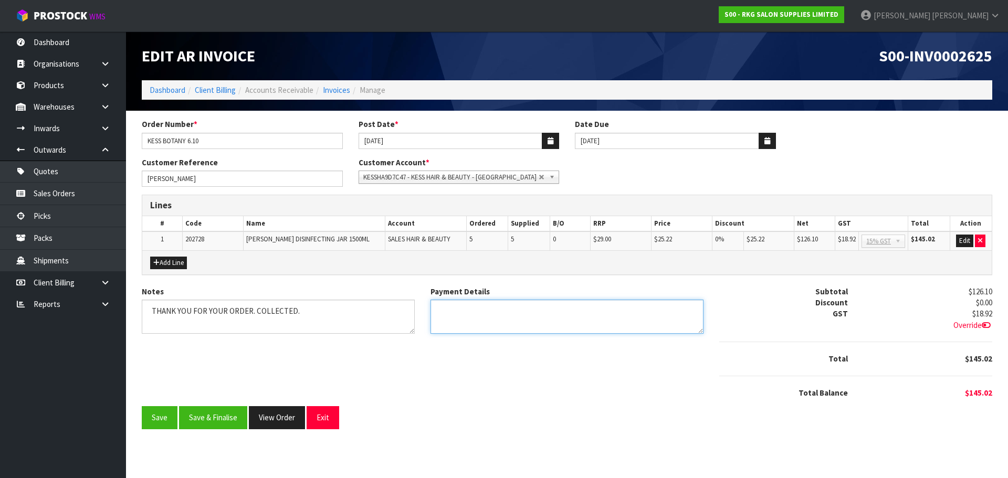
click at [447, 309] on textarea "Payment Details" at bounding box center [567, 317] width 273 height 34
type textarea "EFTPOS 6.10.25"
click at [514, 179] on span "KESSHA9D7C47 - KESS HAIR & BEAUTY - BOTANY TOWN CENTRE" at bounding box center [451, 177] width 176 height 13
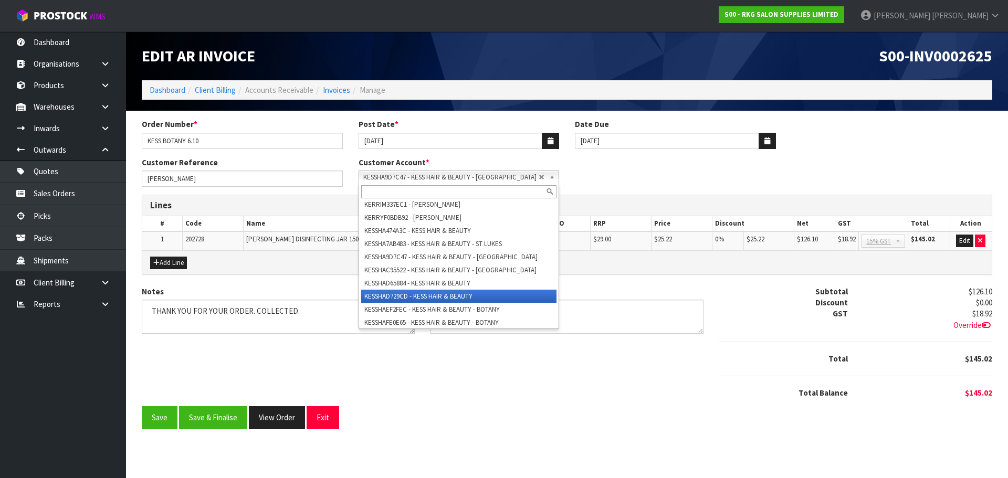
scroll to position [15710, 0]
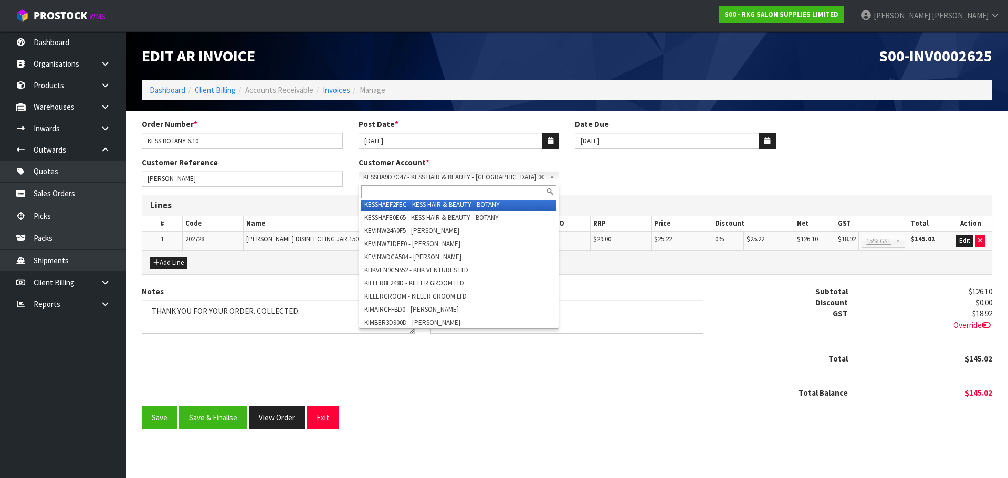
click at [432, 211] on li "KESSHAEF2FEC - KESS HAIR & BEAUTY - BOTANY" at bounding box center [459, 204] width 196 height 13
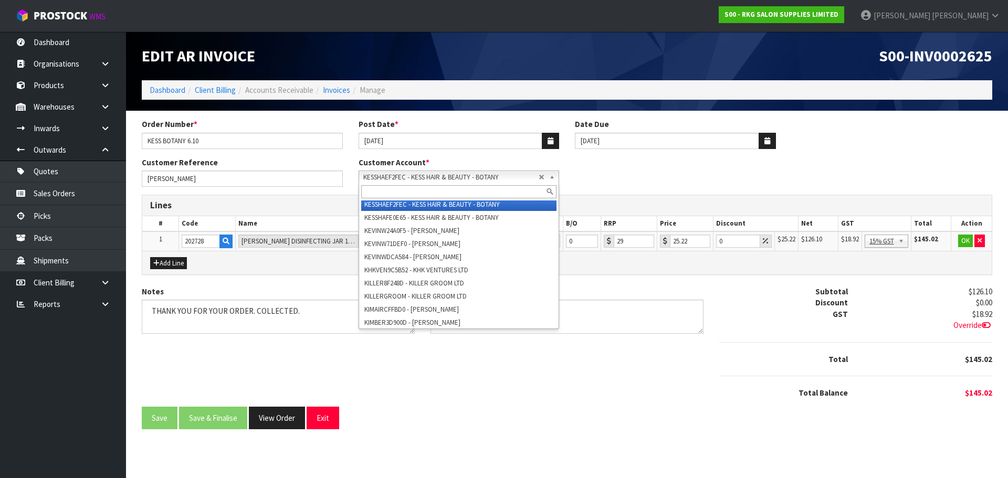
click at [456, 176] on span "KESSHAEF2FEC - KESS HAIR & BEAUTY - BOTANY" at bounding box center [451, 177] width 176 height 13
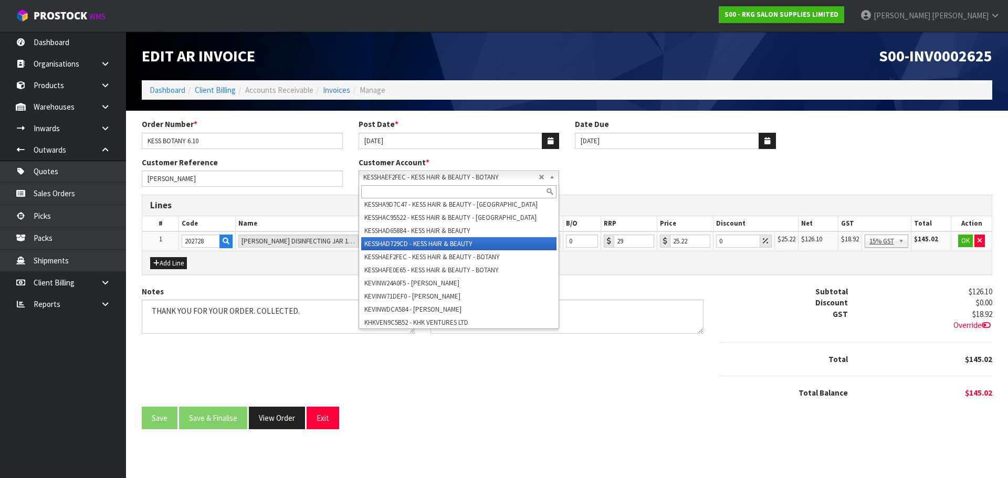
scroll to position [15605, 0]
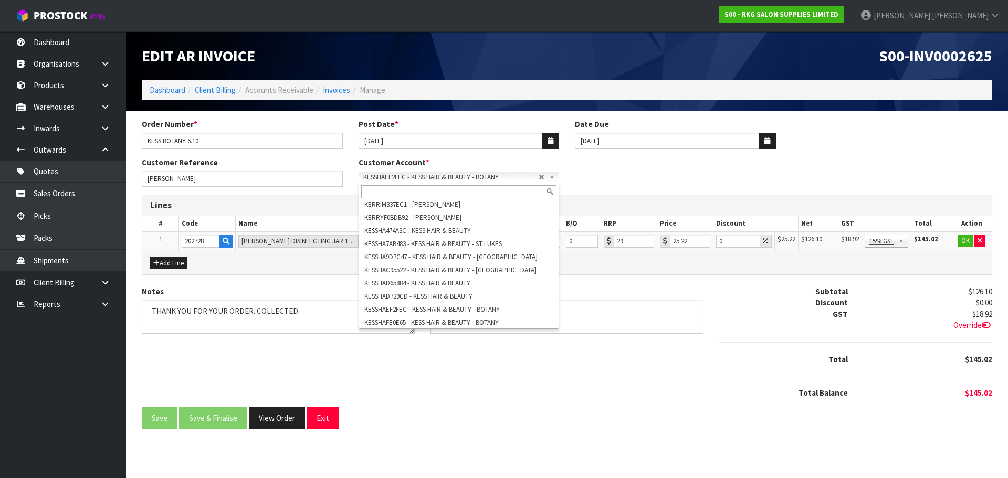
click at [608, 180] on div "Customer Reference GURPREET KESS Customer Account * 000001 - BRAKE & TRANSMISSI…" at bounding box center [567, 176] width 867 height 38
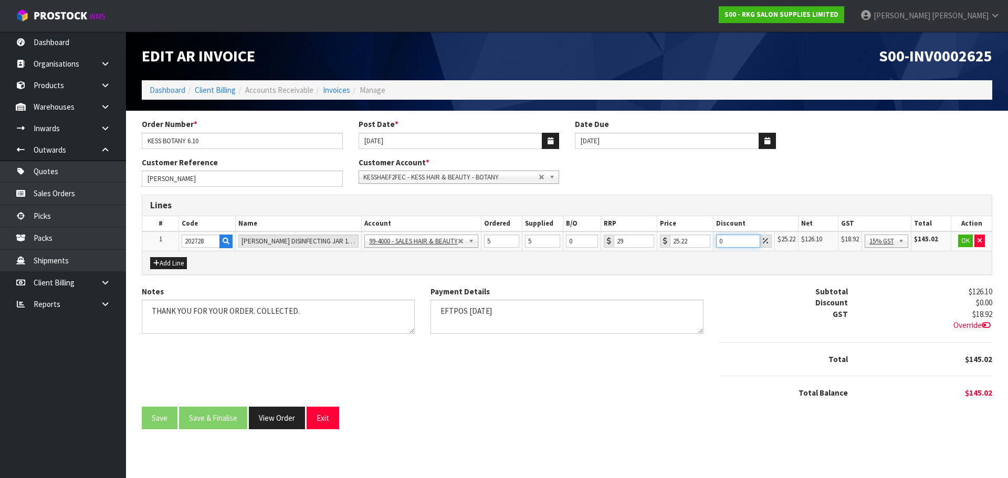
drag, startPoint x: 731, startPoint y: 238, endPoint x: 714, endPoint y: 241, distance: 16.5
click at [714, 241] on td "0" at bounding box center [743, 241] width 61 height 19
type input "20"
click at [965, 239] on button "OK" at bounding box center [965, 241] width 15 height 13
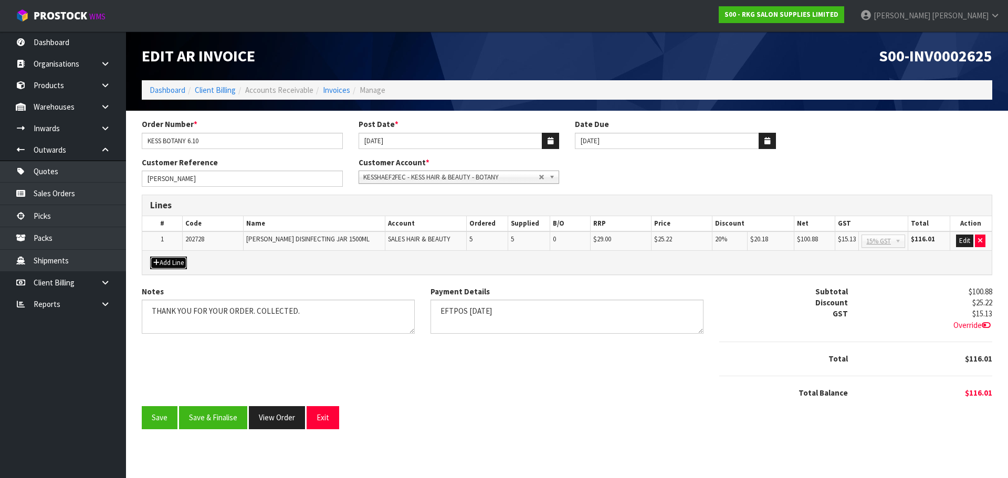
click at [180, 263] on button "Add Line" at bounding box center [168, 263] width 37 height 13
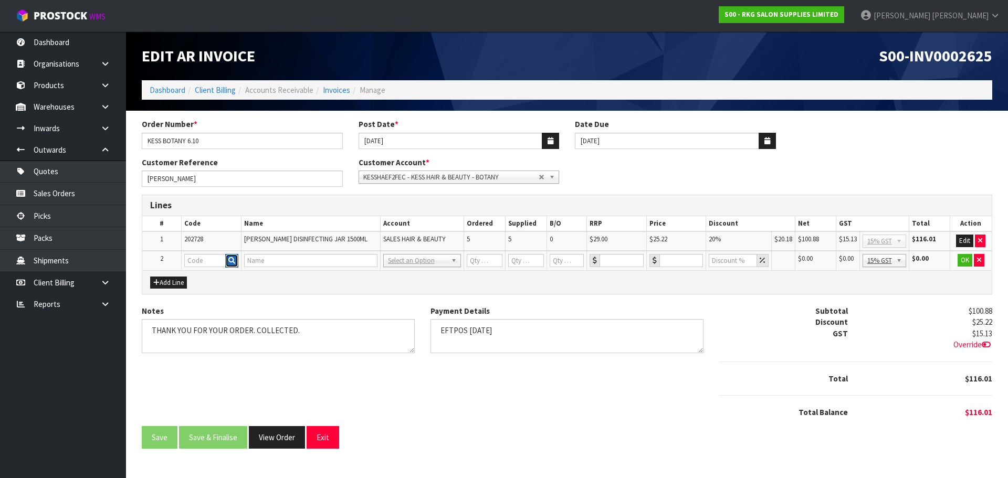
click at [235, 260] on icon "button" at bounding box center [231, 260] width 7 height 7
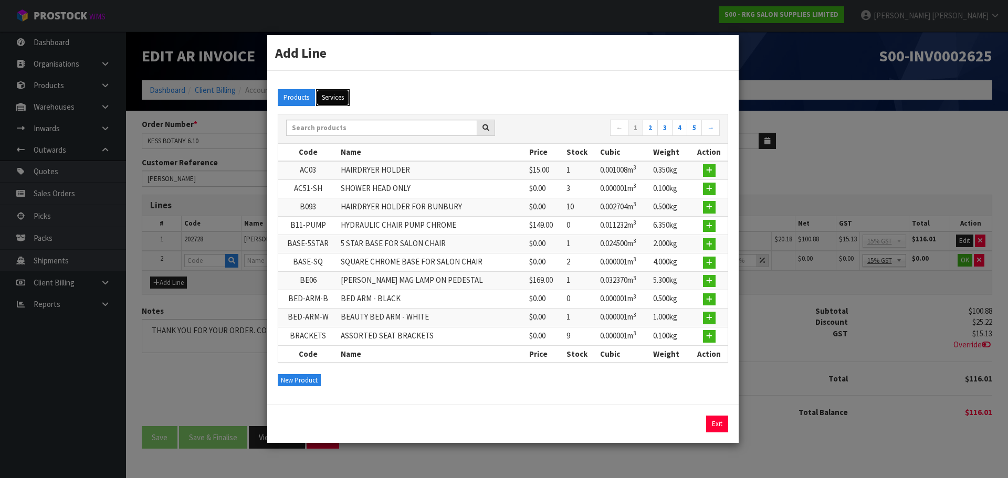
click at [338, 98] on button "Services" at bounding box center [333, 97] width 34 height 17
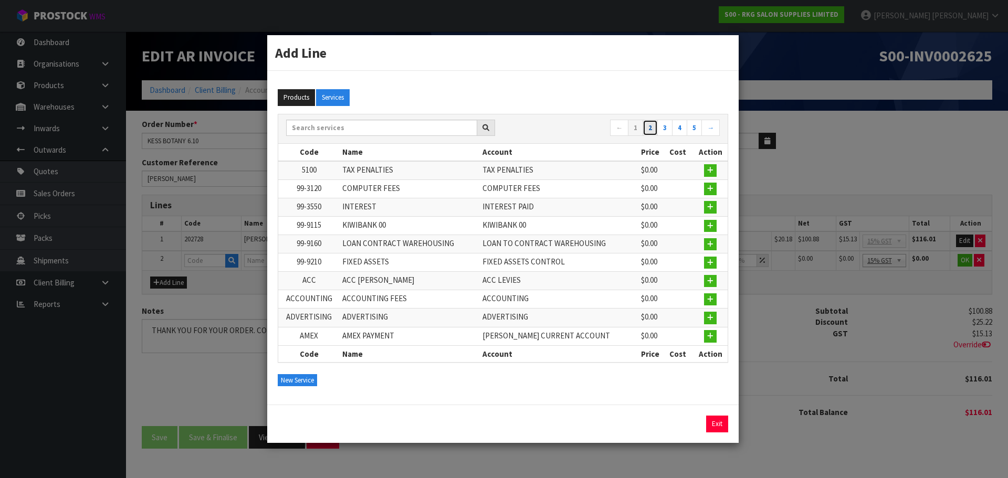
click at [650, 132] on link "2" at bounding box center [650, 128] width 15 height 17
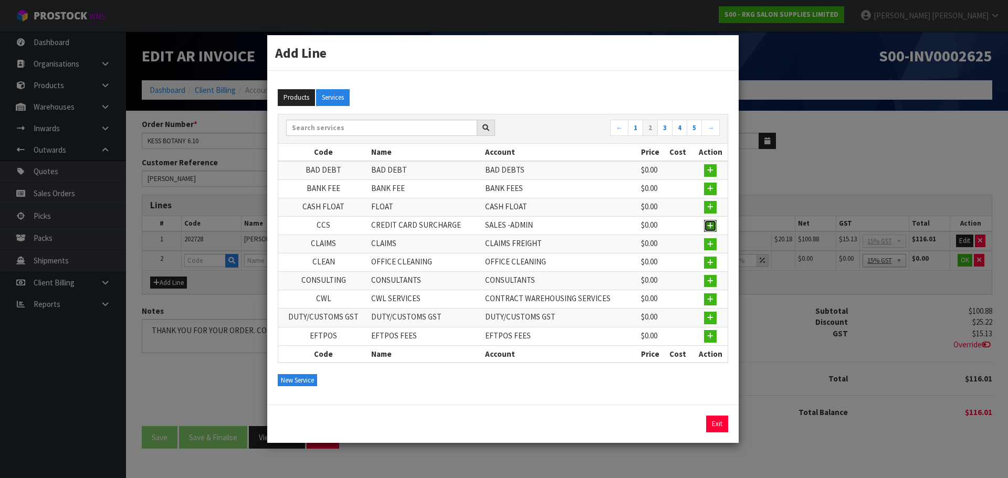
click at [709, 227] on icon "button" at bounding box center [710, 226] width 6 height 7
type input "CCS"
type input "CREDIT CARD SURCHARGE"
type input "1"
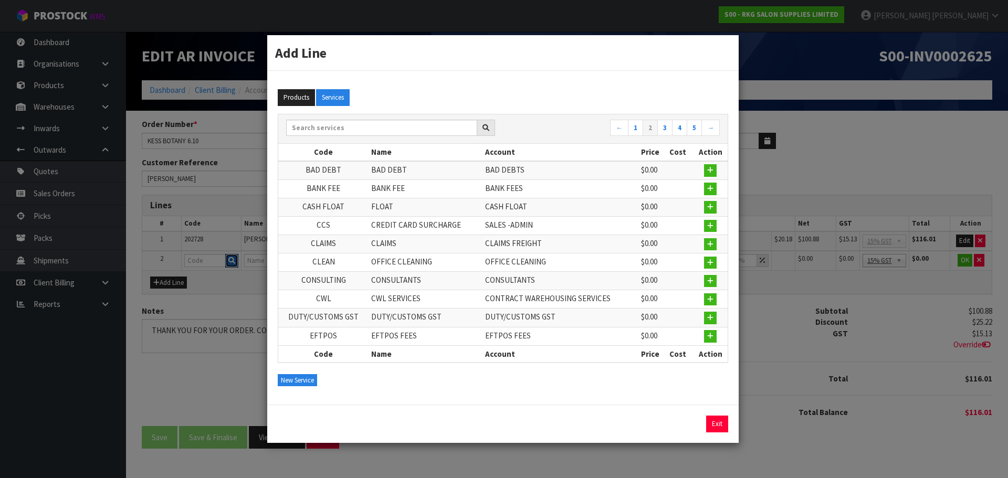
type input "0"
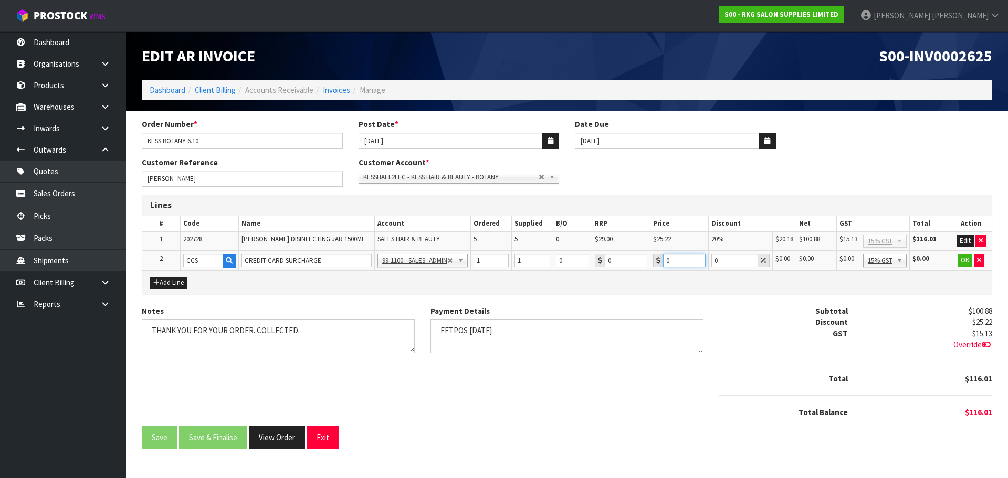
drag, startPoint x: 677, startPoint y: 260, endPoint x: 662, endPoint y: 262, distance: 14.8
click at [662, 262] on div "0" at bounding box center [679, 260] width 53 height 13
type input "2.52"
click at [962, 263] on button "OK" at bounding box center [965, 260] width 15 height 13
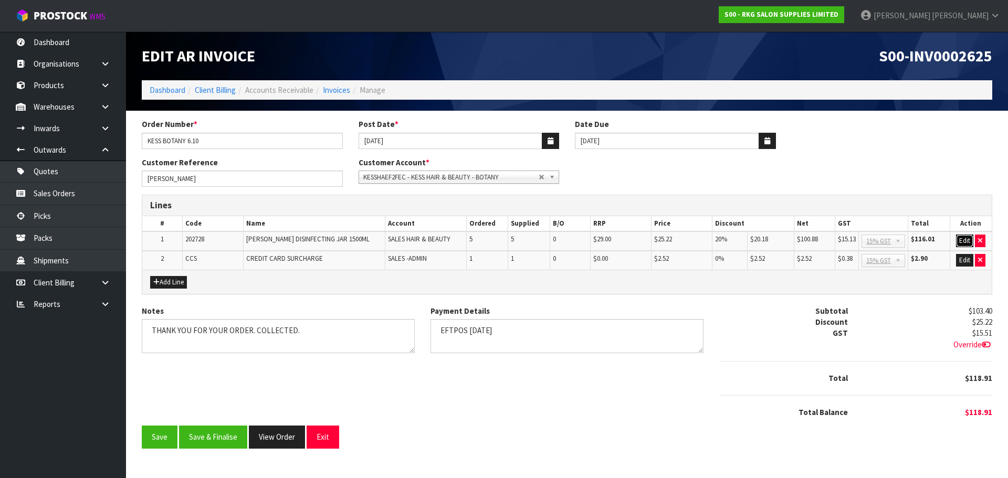
click at [965, 239] on button "Edit" at bounding box center [964, 241] width 17 height 13
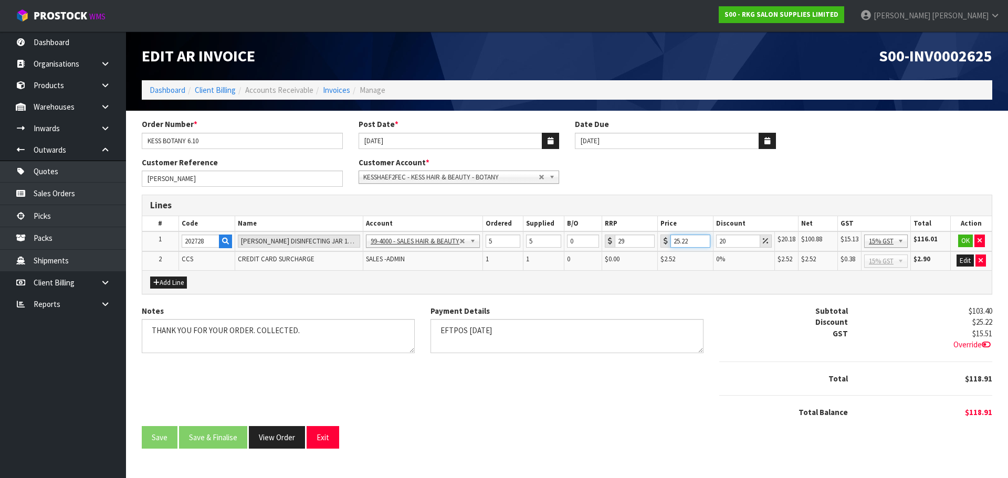
drag, startPoint x: 691, startPoint y: 241, endPoint x: 672, endPoint y: 243, distance: 19.5
click at [672, 243] on input "25.22" at bounding box center [691, 241] width 40 height 13
type input "25.22"
click at [965, 242] on button "OK" at bounding box center [965, 241] width 15 height 13
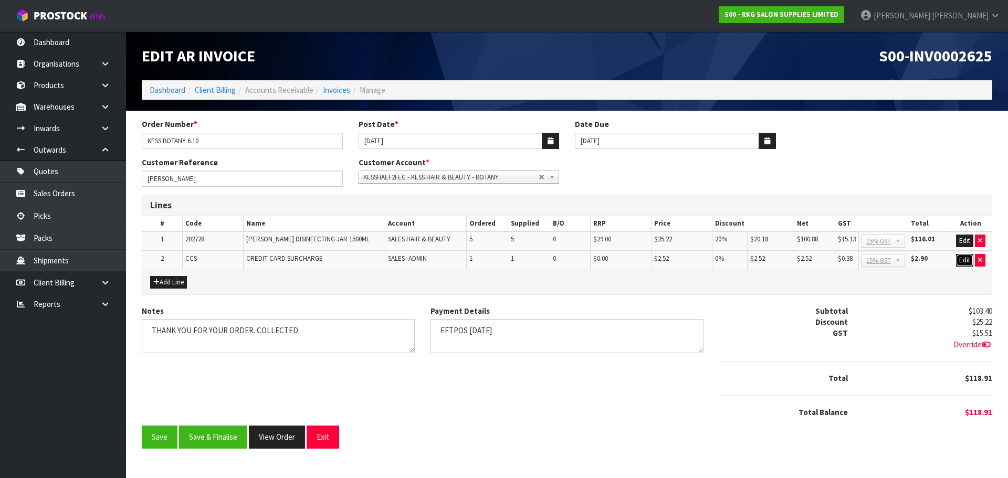
click at [961, 263] on button "Edit" at bounding box center [964, 260] width 17 height 13
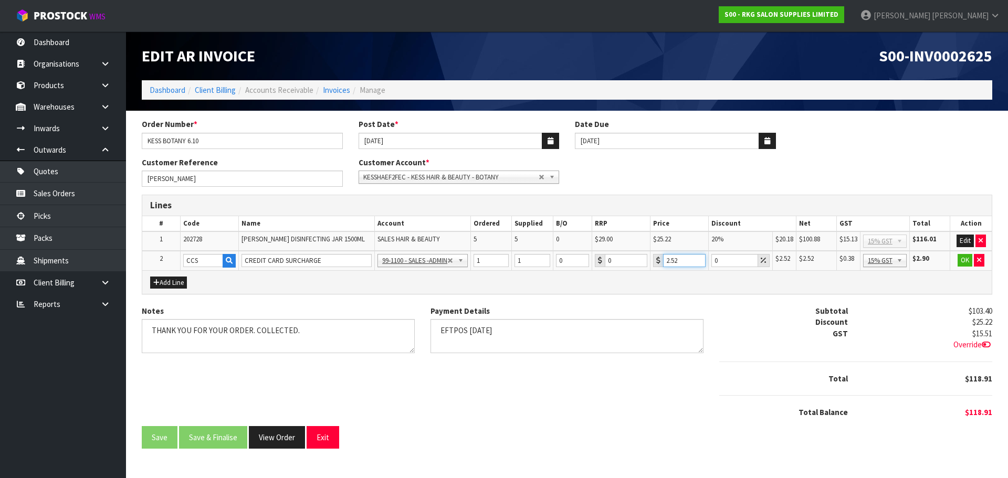
drag, startPoint x: 685, startPoint y: 260, endPoint x: 662, endPoint y: 263, distance: 22.7
click at [662, 263] on div "2.52" at bounding box center [679, 260] width 53 height 13
type input "2.53"
click at [965, 257] on button "OK" at bounding box center [965, 260] width 15 height 13
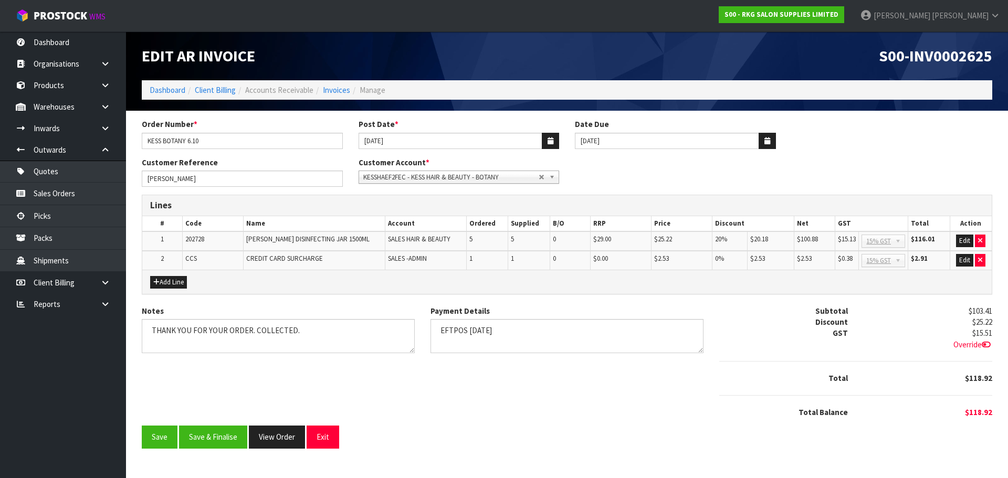
click at [984, 343] on icon at bounding box center [986, 345] width 9 height 8
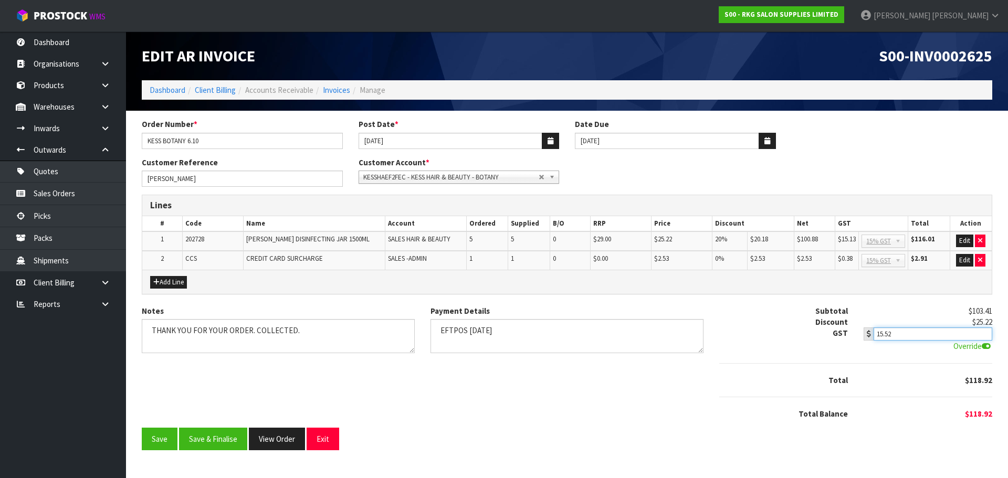
type input "15.52"
click at [985, 332] on input "15.52" at bounding box center [933, 334] width 119 height 13
click at [535, 337] on textarea "Payment Details" at bounding box center [567, 336] width 273 height 34
click at [215, 440] on button "Save & Finalise" at bounding box center [213, 439] width 68 height 23
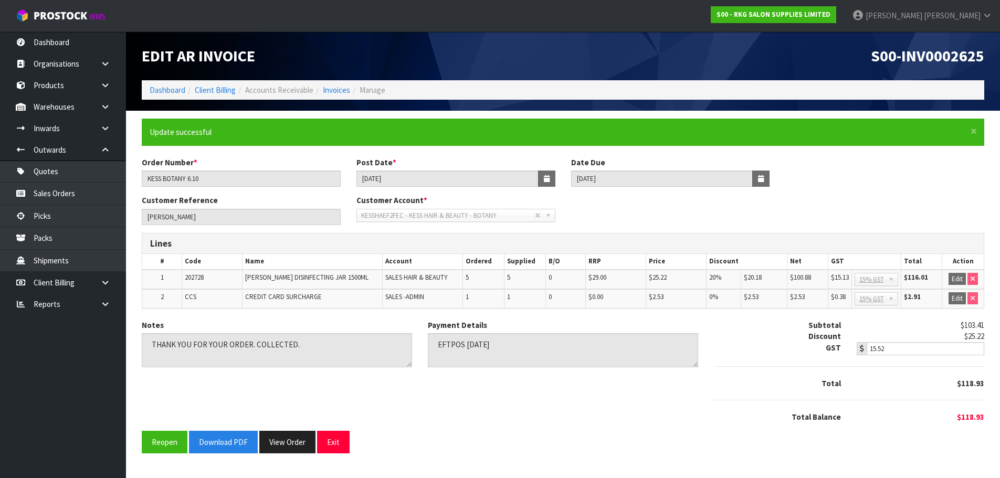
scroll to position [0, 0]
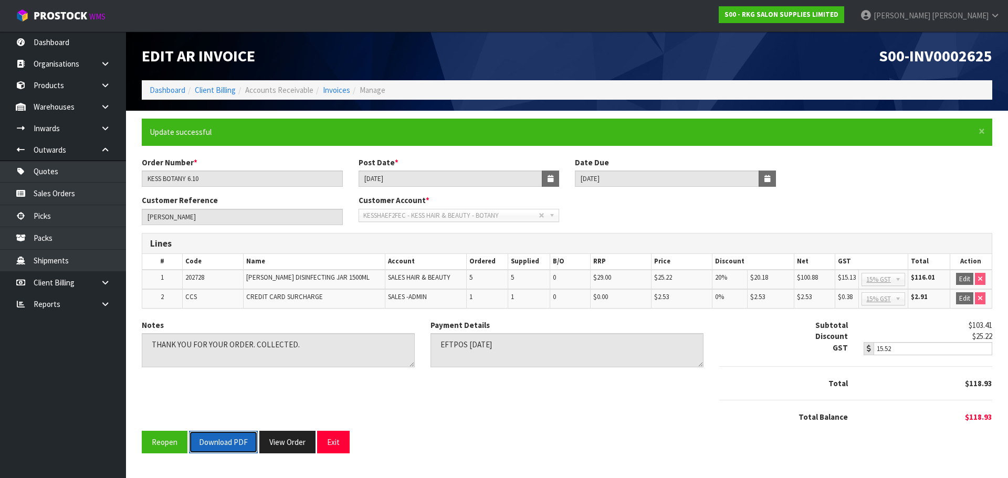
click at [229, 439] on button "Download PDF" at bounding box center [223, 442] width 69 height 23
click at [331, 446] on button "Exit" at bounding box center [333, 442] width 33 height 23
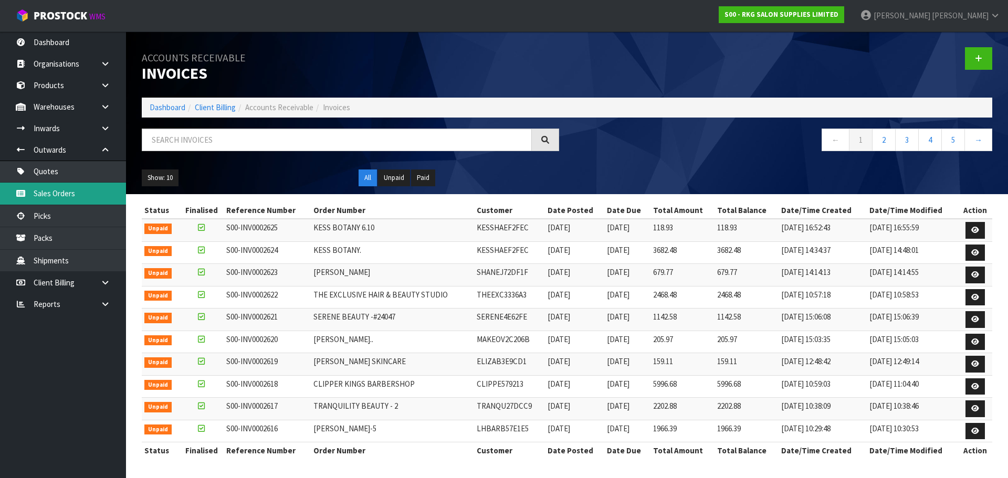
click at [54, 191] on link "Sales Orders" at bounding box center [63, 194] width 126 height 22
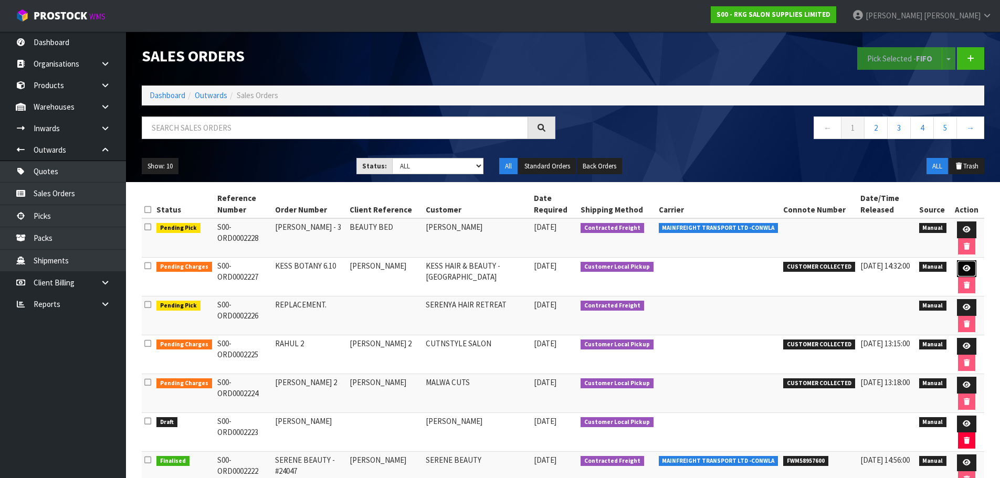
click at [963, 269] on icon at bounding box center [967, 268] width 8 height 7
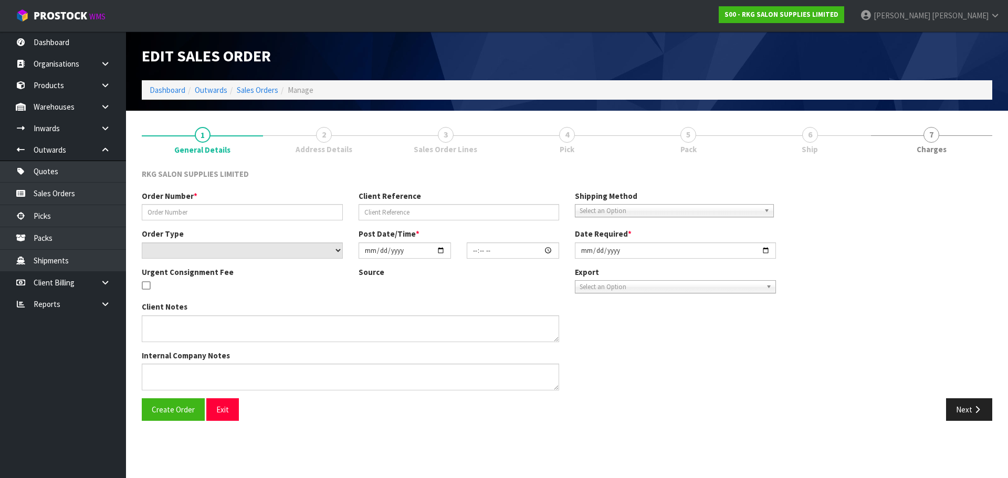
type input "KESS BOTANY 6.10"
type input "GURPREET KESS"
select select "number:0"
type input "2025-10-06"
type input "13:29:00.000"
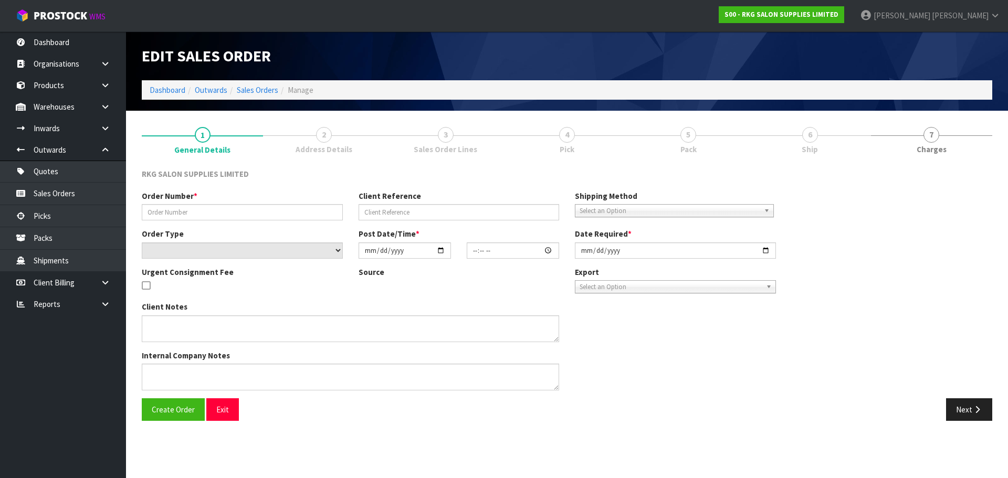
type input "2025-10-06"
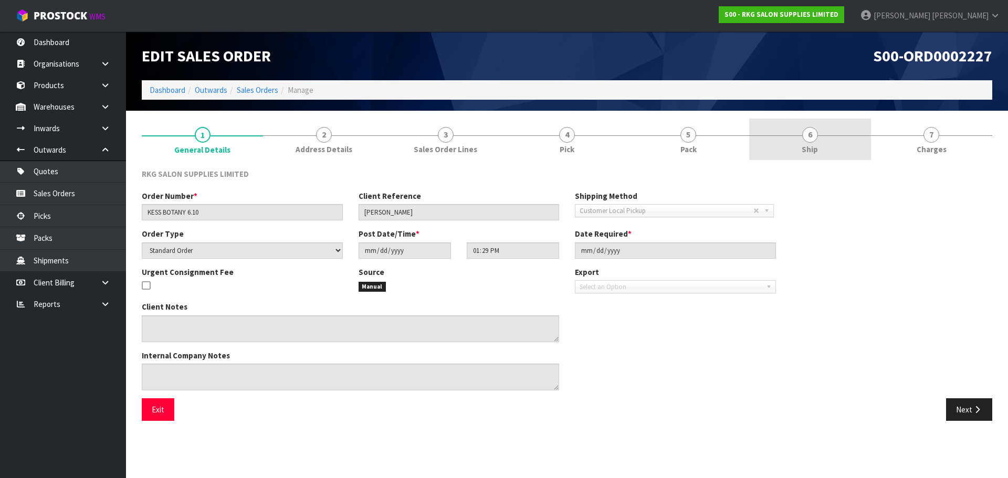
click at [812, 138] on span "6" at bounding box center [810, 135] width 16 height 16
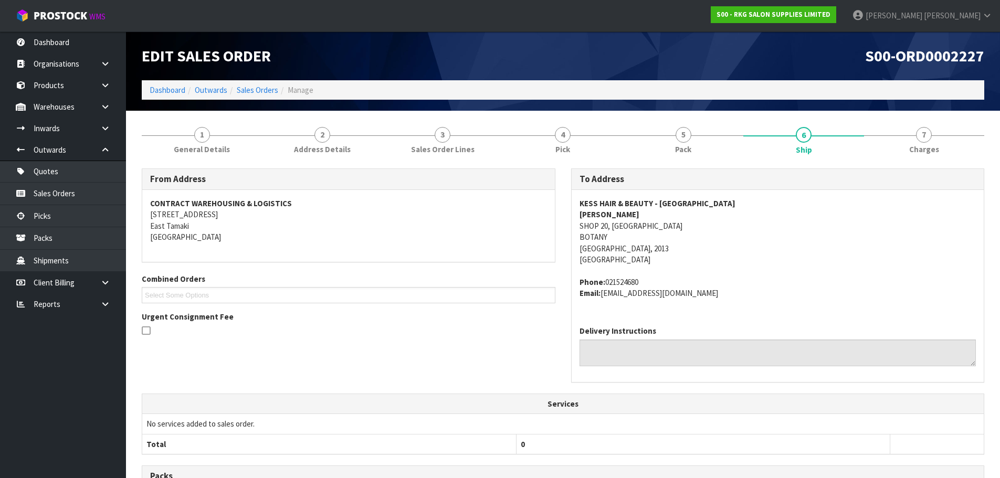
scroll to position [205, 0]
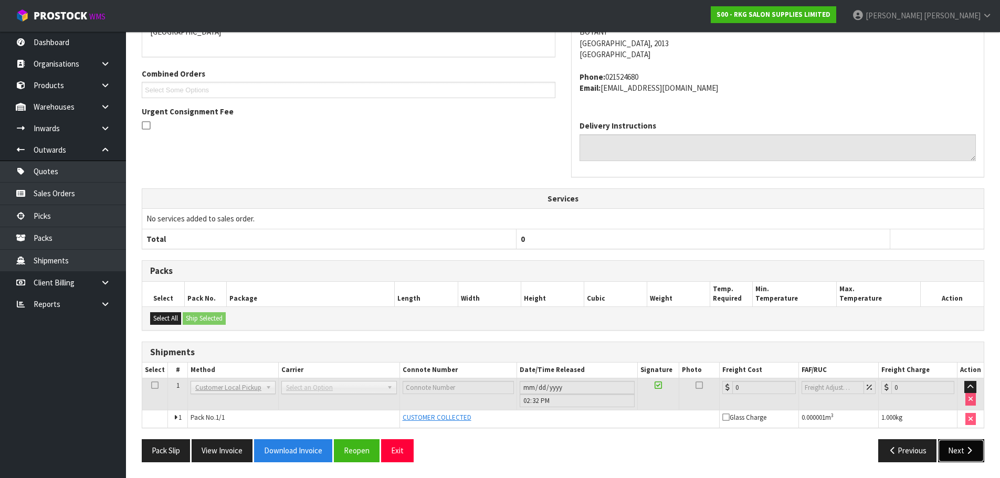
click at [956, 457] on button "Next" at bounding box center [961, 451] width 46 height 23
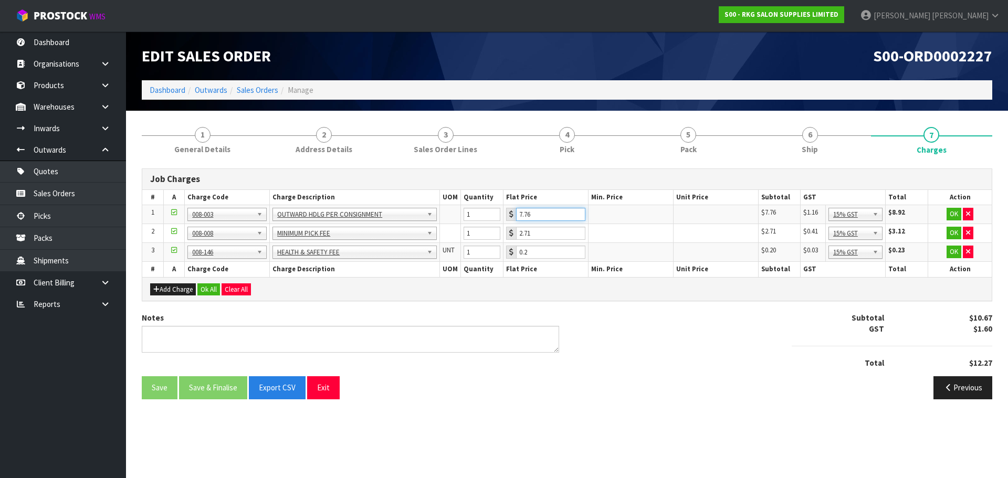
drag, startPoint x: 534, startPoint y: 217, endPoint x: 518, endPoint y: 218, distance: 15.8
click at [518, 218] on input "7.76" at bounding box center [550, 214] width 69 height 13
type input "3.50"
click at [948, 212] on button "OK" at bounding box center [954, 214] width 15 height 13
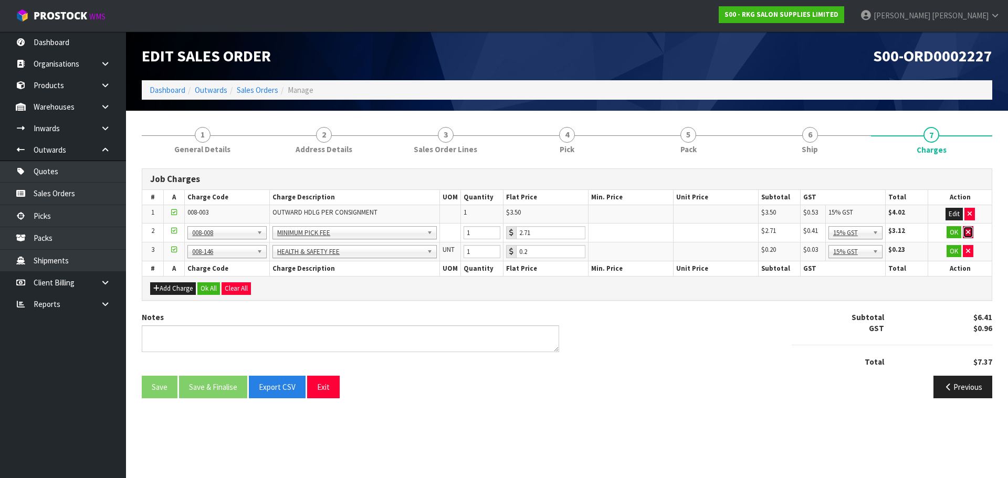
click at [968, 232] on icon "button" at bounding box center [968, 232] width 4 height 7
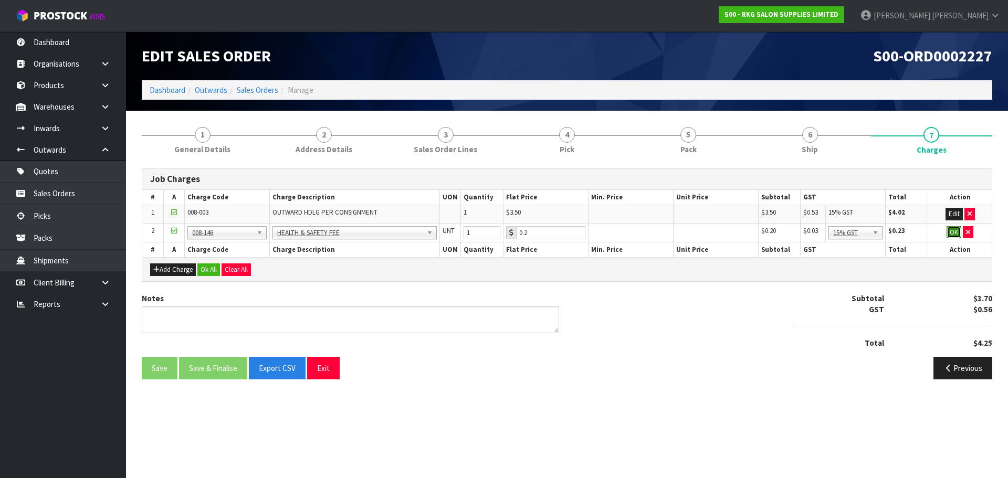
click at [955, 233] on button "OK" at bounding box center [954, 232] width 15 height 13
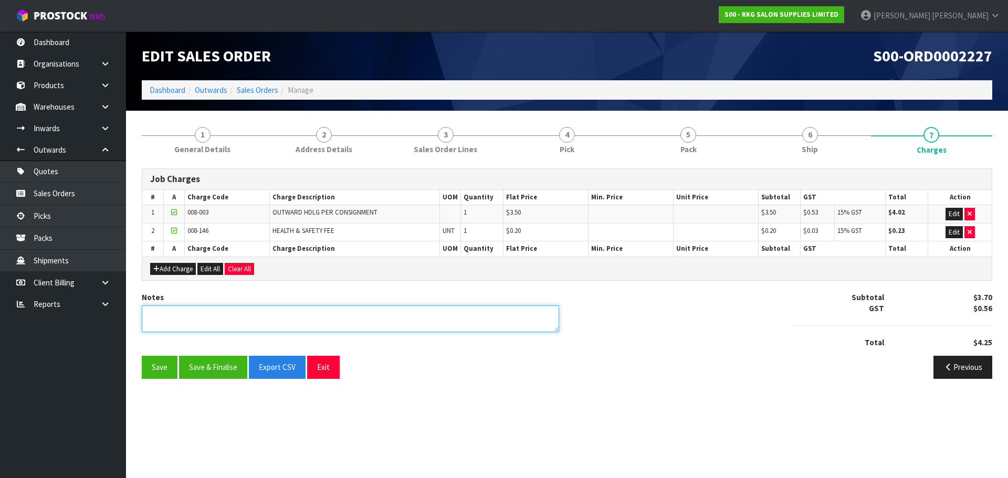
click at [264, 315] on textarea at bounding box center [351, 319] width 418 height 27
type textarea "PICKED BY MARIE"
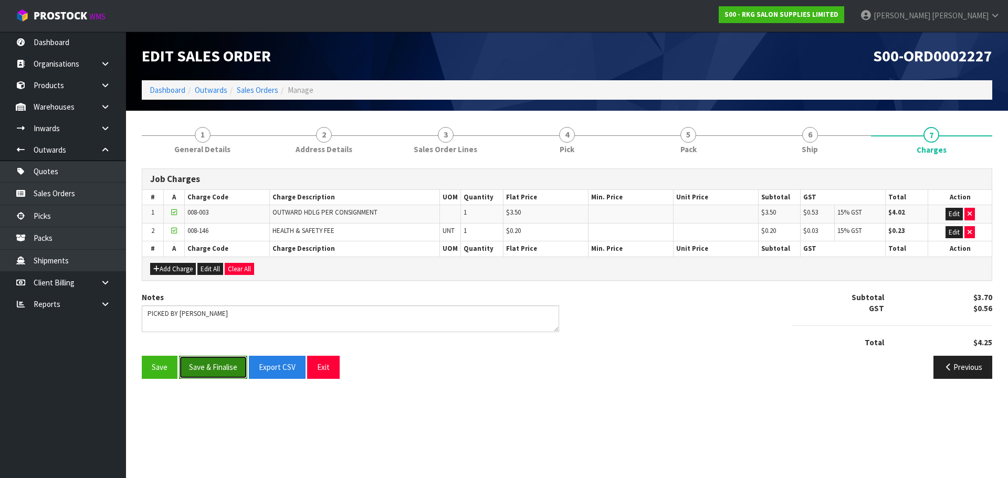
click at [216, 370] on button "Save & Finalise" at bounding box center [213, 367] width 68 height 23
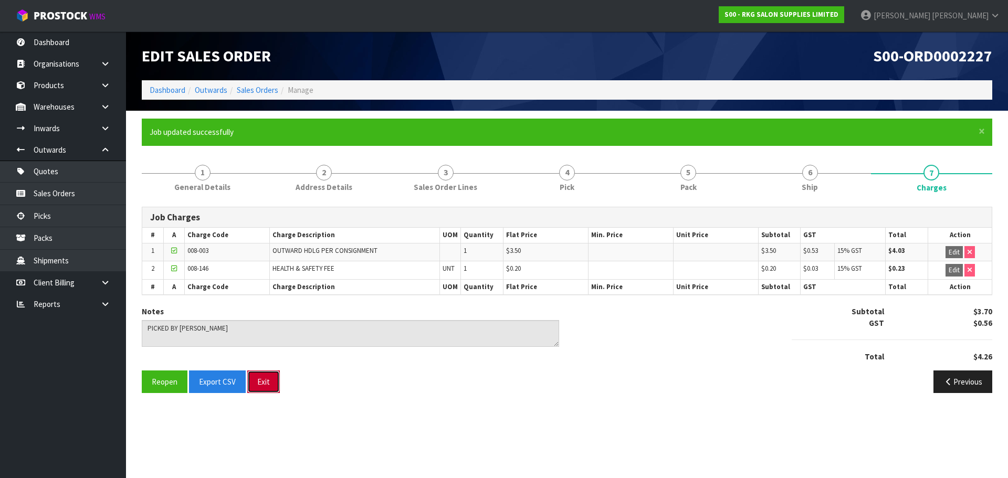
click at [266, 379] on button "Exit" at bounding box center [263, 382] width 33 height 23
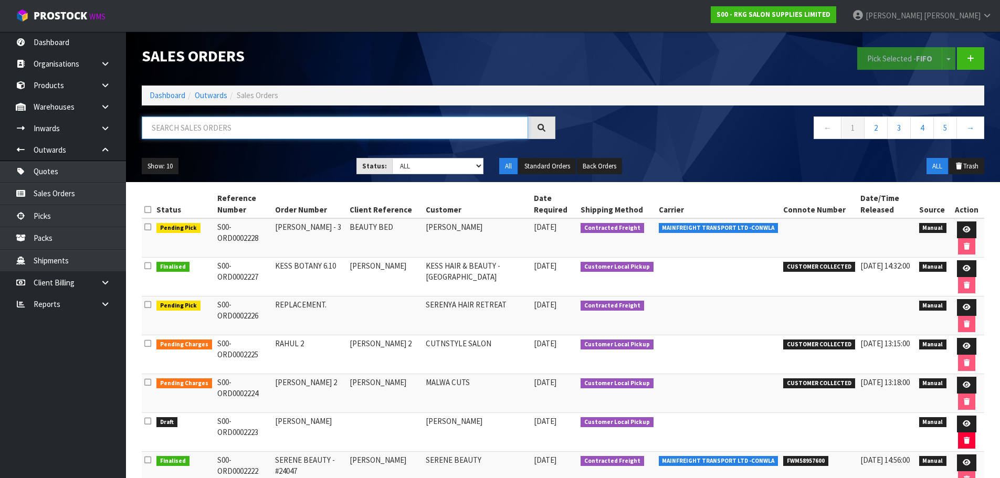
click at [190, 135] on input "text" at bounding box center [335, 128] width 387 height 23
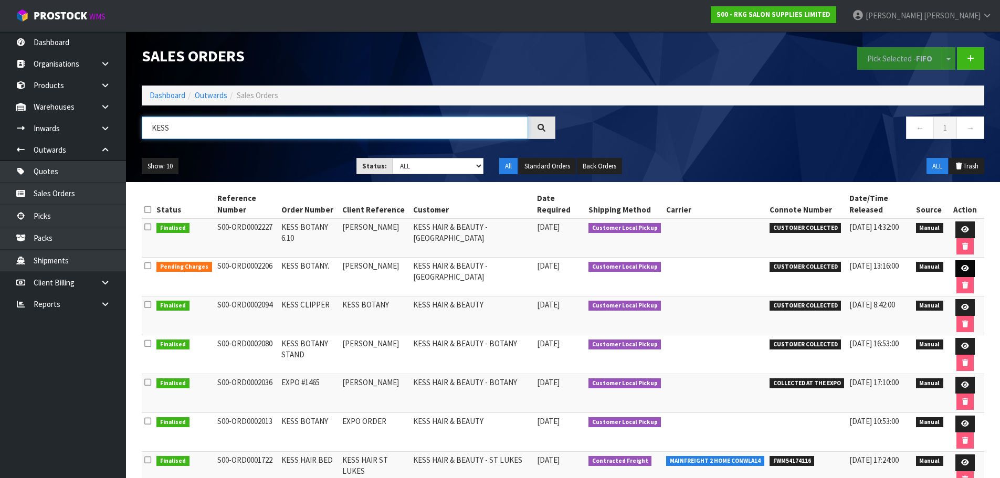
type input "KESS"
click at [969, 270] on link at bounding box center [965, 268] width 19 height 17
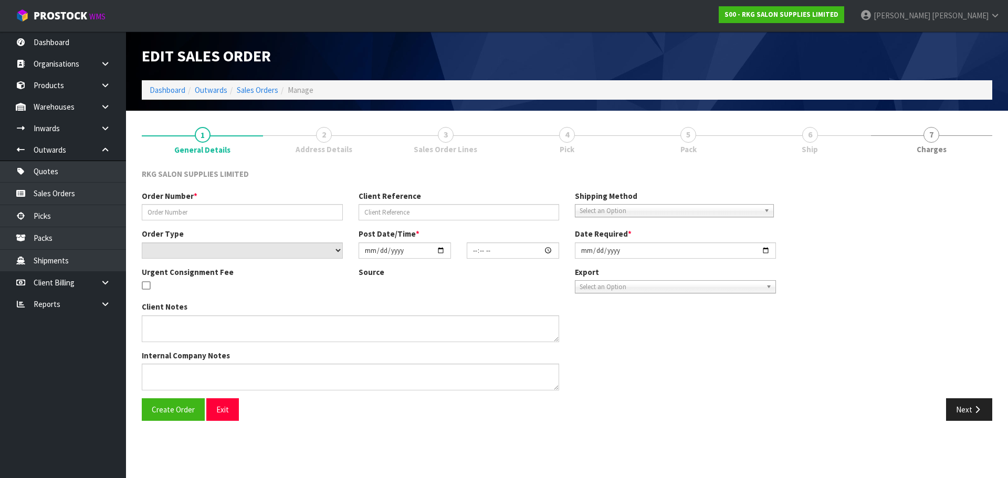
type input "KESS BOTANY."
type input "GURPREET KESS"
select select "number:0"
type input "2025-09-30"
type input "08:46:00.000"
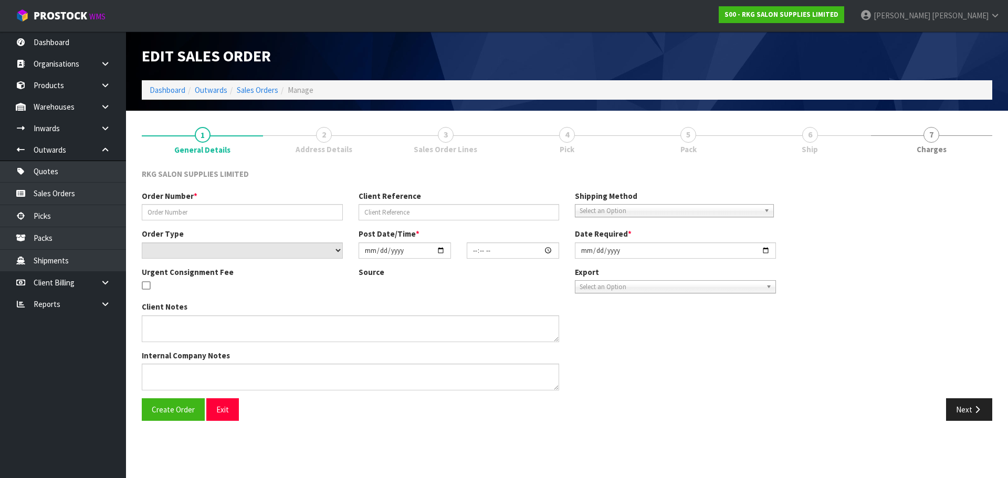
type input "2025-10-03"
type textarea "FOR PICK UP MONDAY OCT 6"
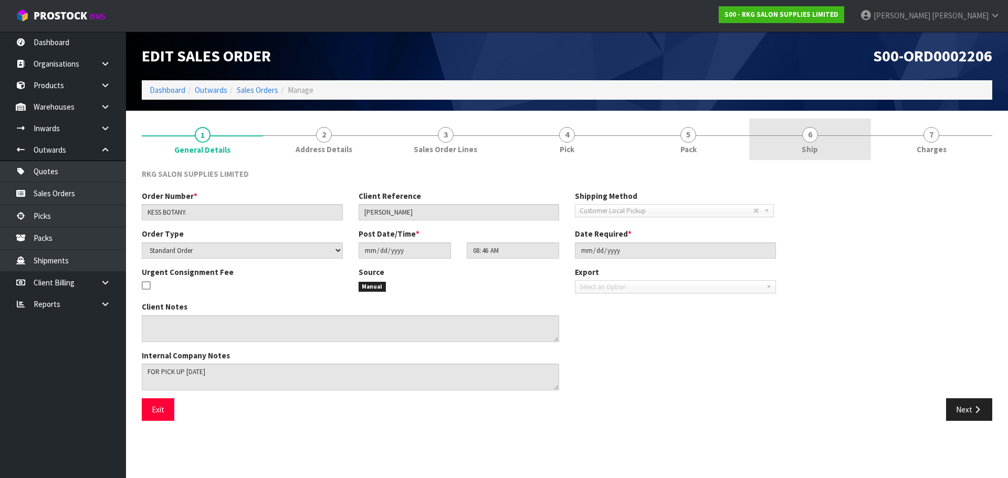
click at [805, 137] on span "6" at bounding box center [810, 135] width 16 height 16
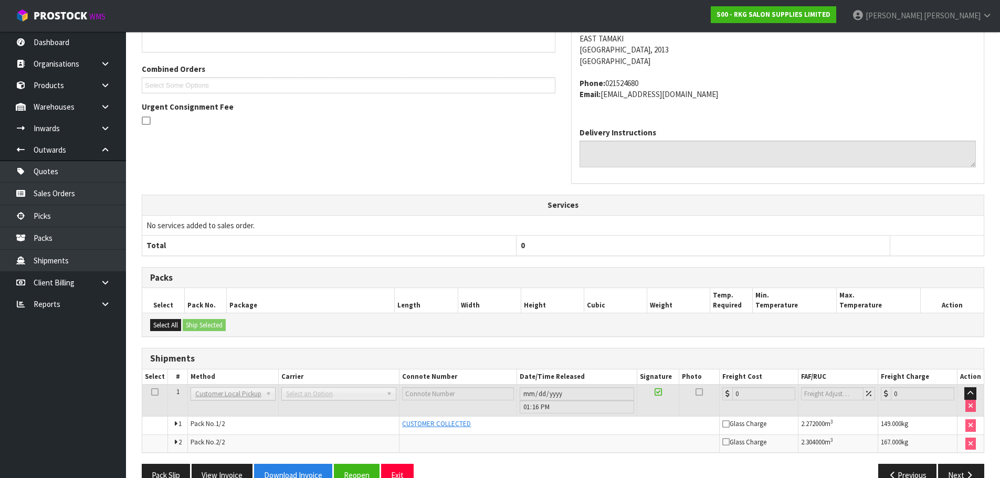
scroll to position [235, 0]
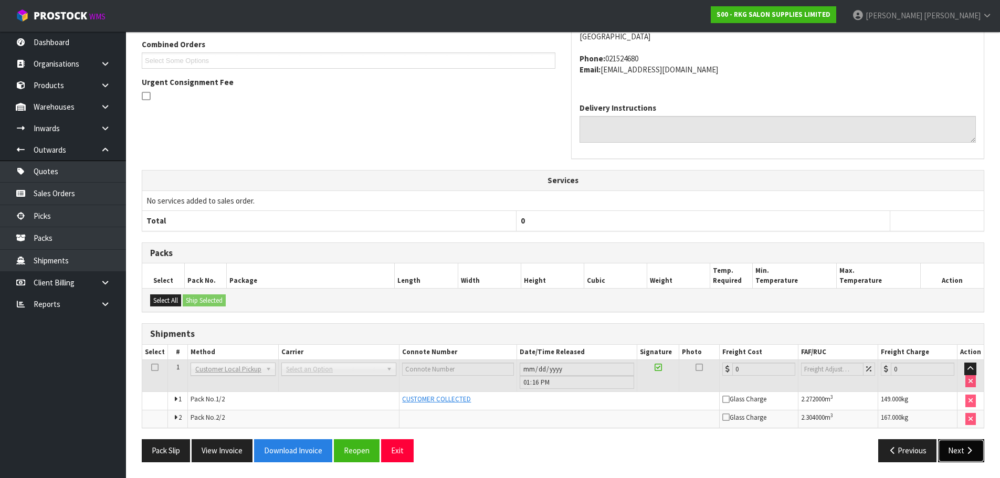
click at [958, 454] on button "Next" at bounding box center [961, 451] width 46 height 23
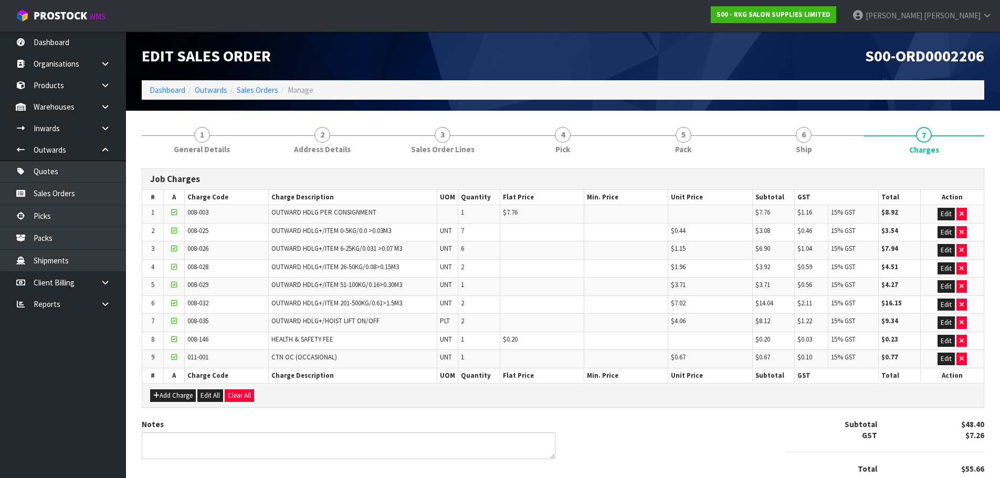
scroll to position [43, 0]
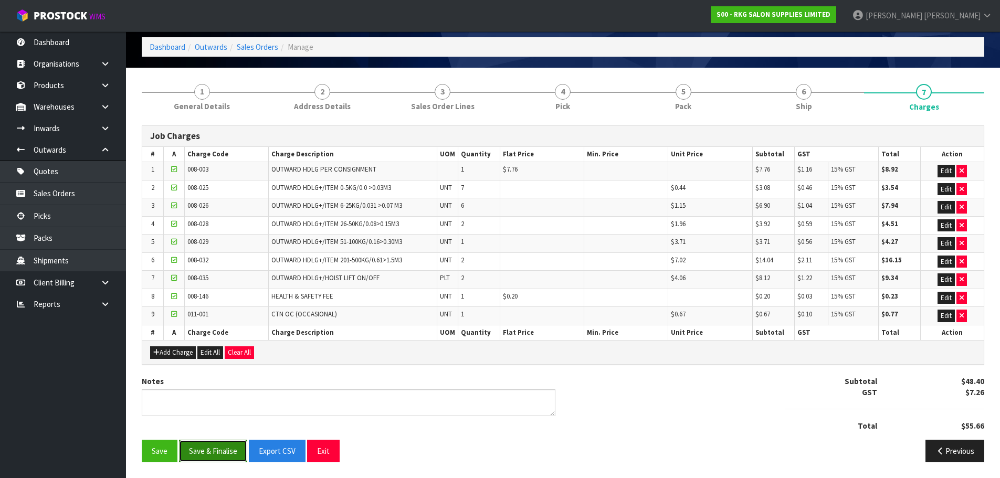
click at [214, 453] on button "Save & Finalise" at bounding box center [213, 451] width 68 height 23
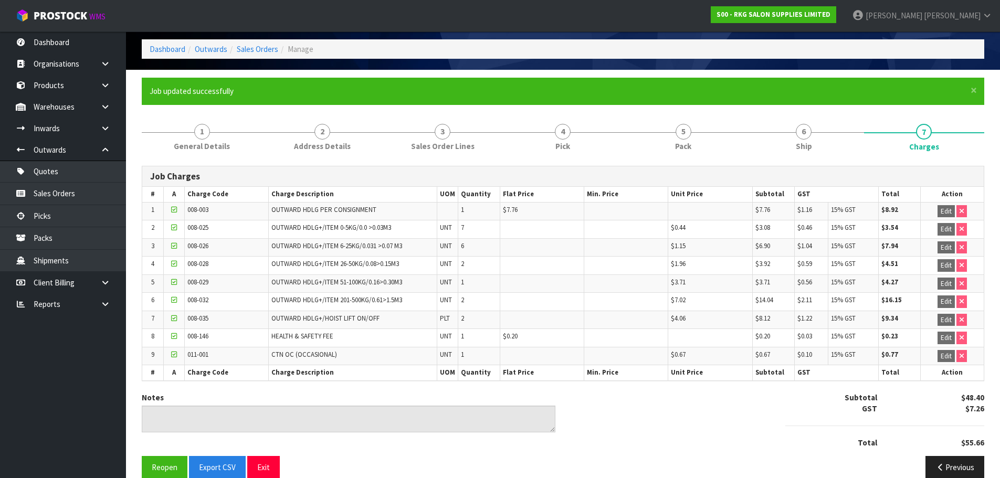
scroll to position [58, 0]
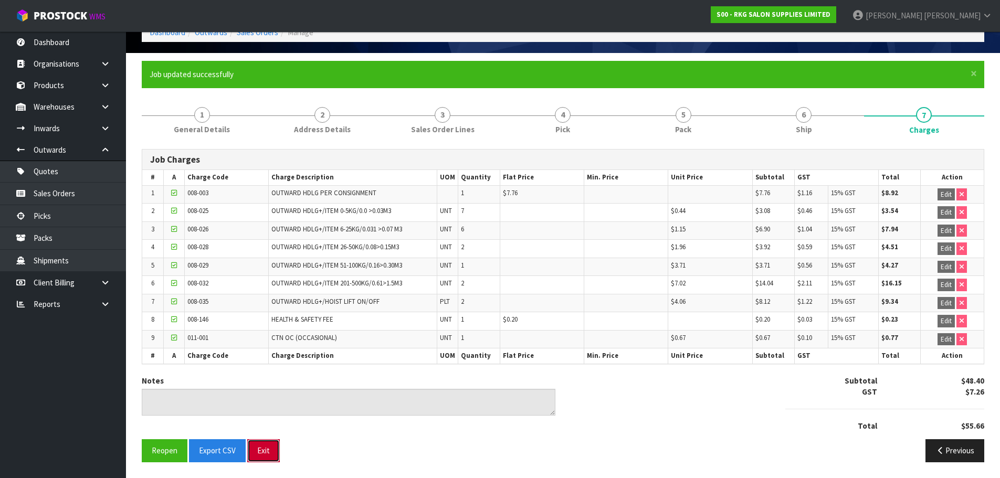
click at [253, 455] on button "Exit" at bounding box center [263, 451] width 33 height 23
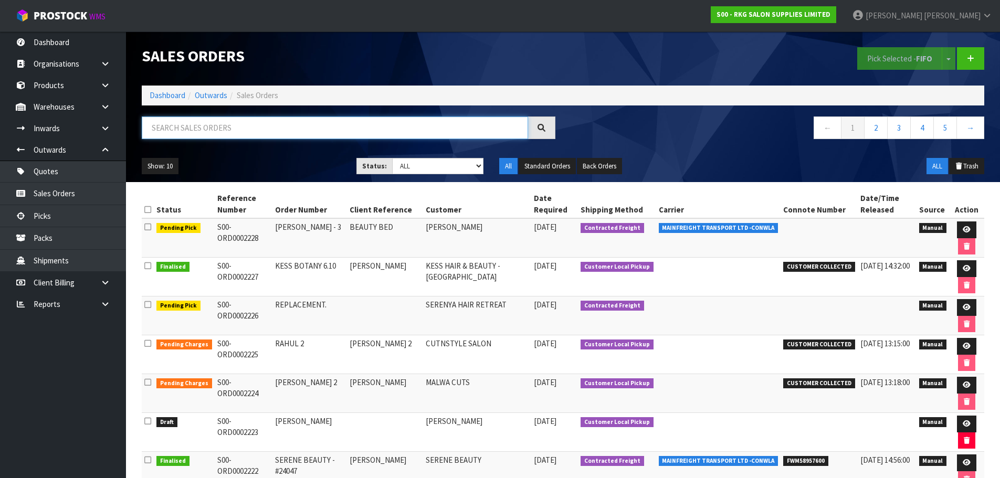
click at [256, 138] on input "text" at bounding box center [335, 128] width 387 height 23
type input "KESS"
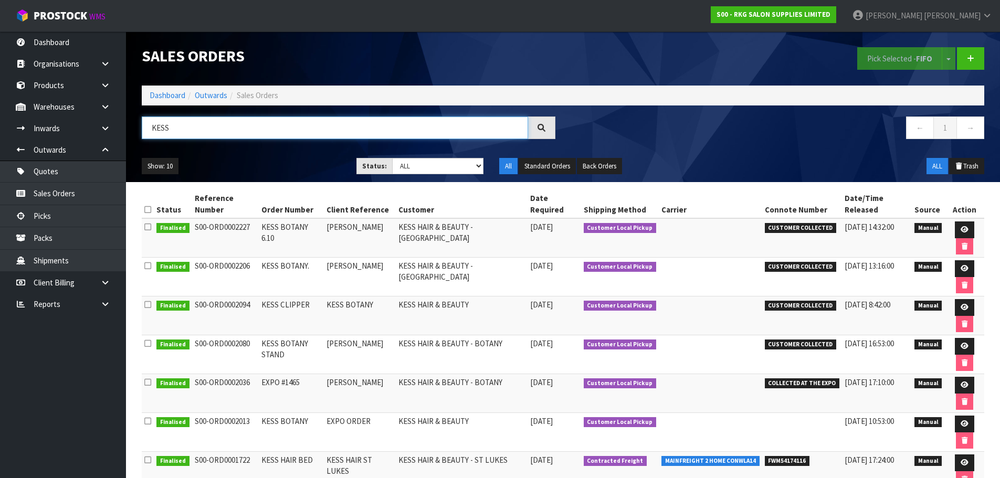
drag, startPoint x: 172, startPoint y: 132, endPoint x: 132, endPoint y: 132, distance: 40.4
click at [132, 132] on header "Sales Orders Pick Selected - FIFO Split button! FIFO - First In First Out FEFO …" at bounding box center [563, 107] width 874 height 151
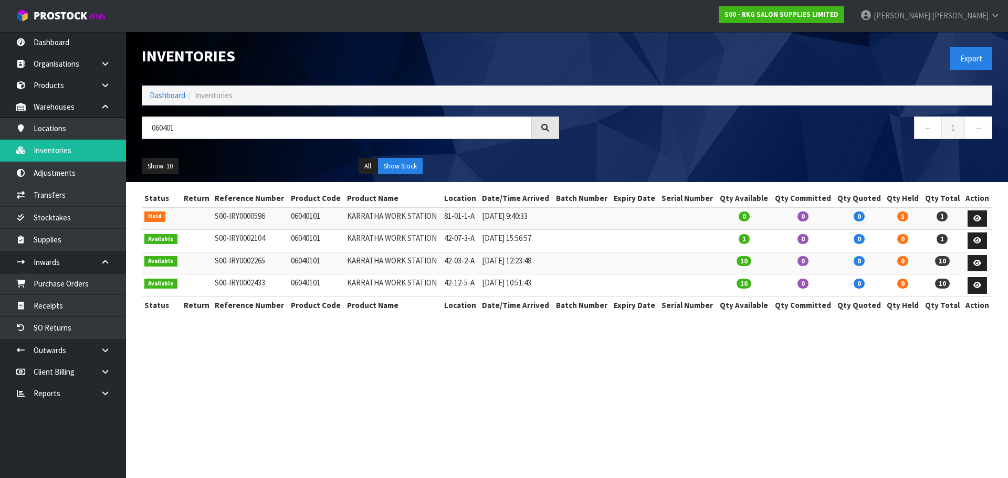
drag, startPoint x: 0, startPoint y: 0, endPoint x: 131, endPoint y: 134, distance: 187.2
click at [131, 134] on header "Inventories Export Dashboard Inventories 060401 ← 1 → Show: 10 5 10 25 50 All S…" at bounding box center [567, 107] width 882 height 151
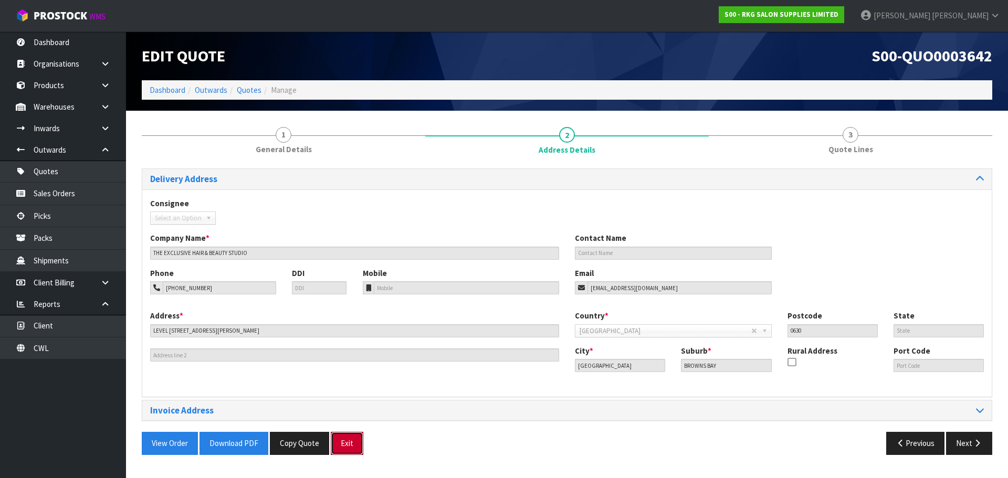
click at [343, 444] on button "Exit" at bounding box center [347, 443] width 33 height 23
